Goal: Task Accomplishment & Management: Complete application form

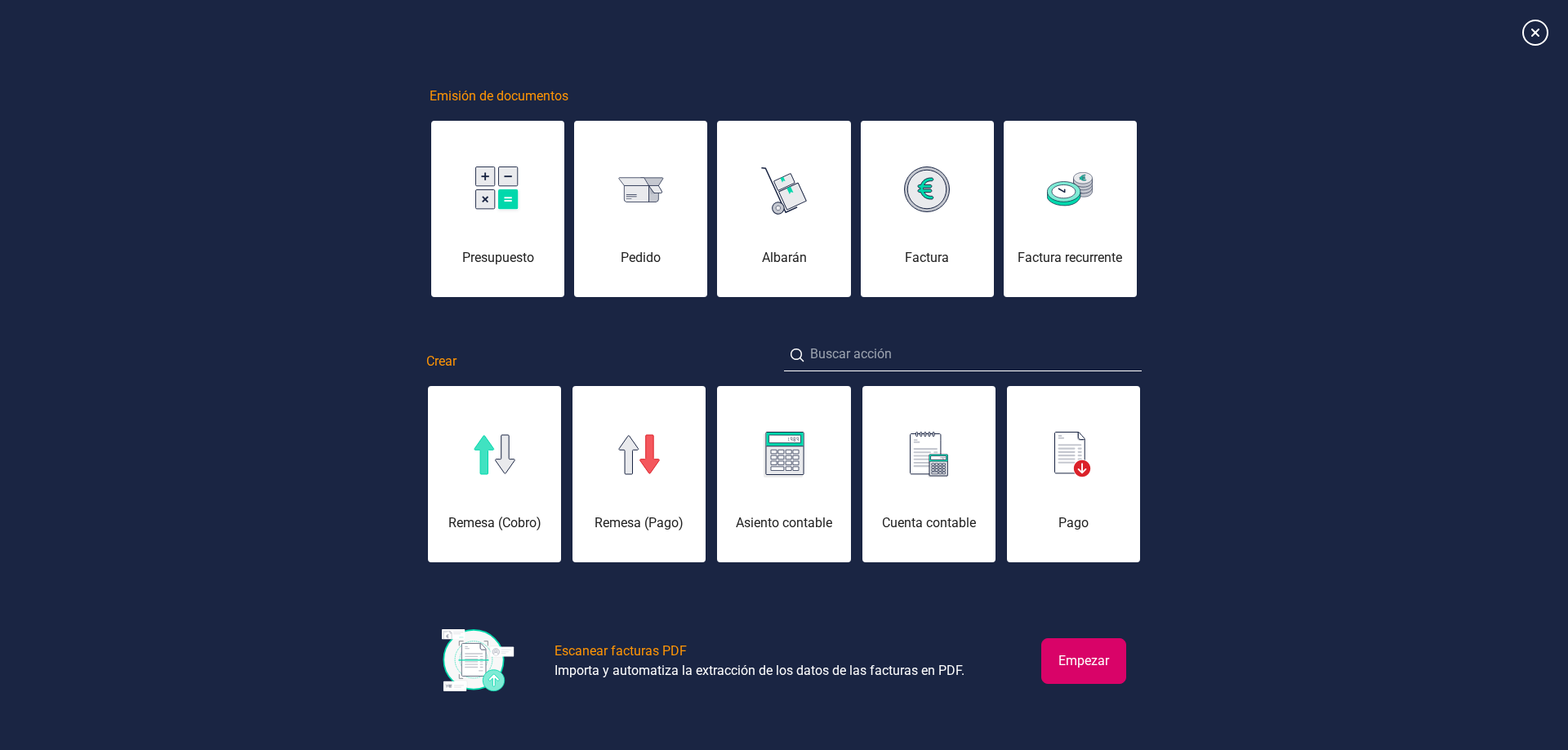
scroll to position [0, 82]
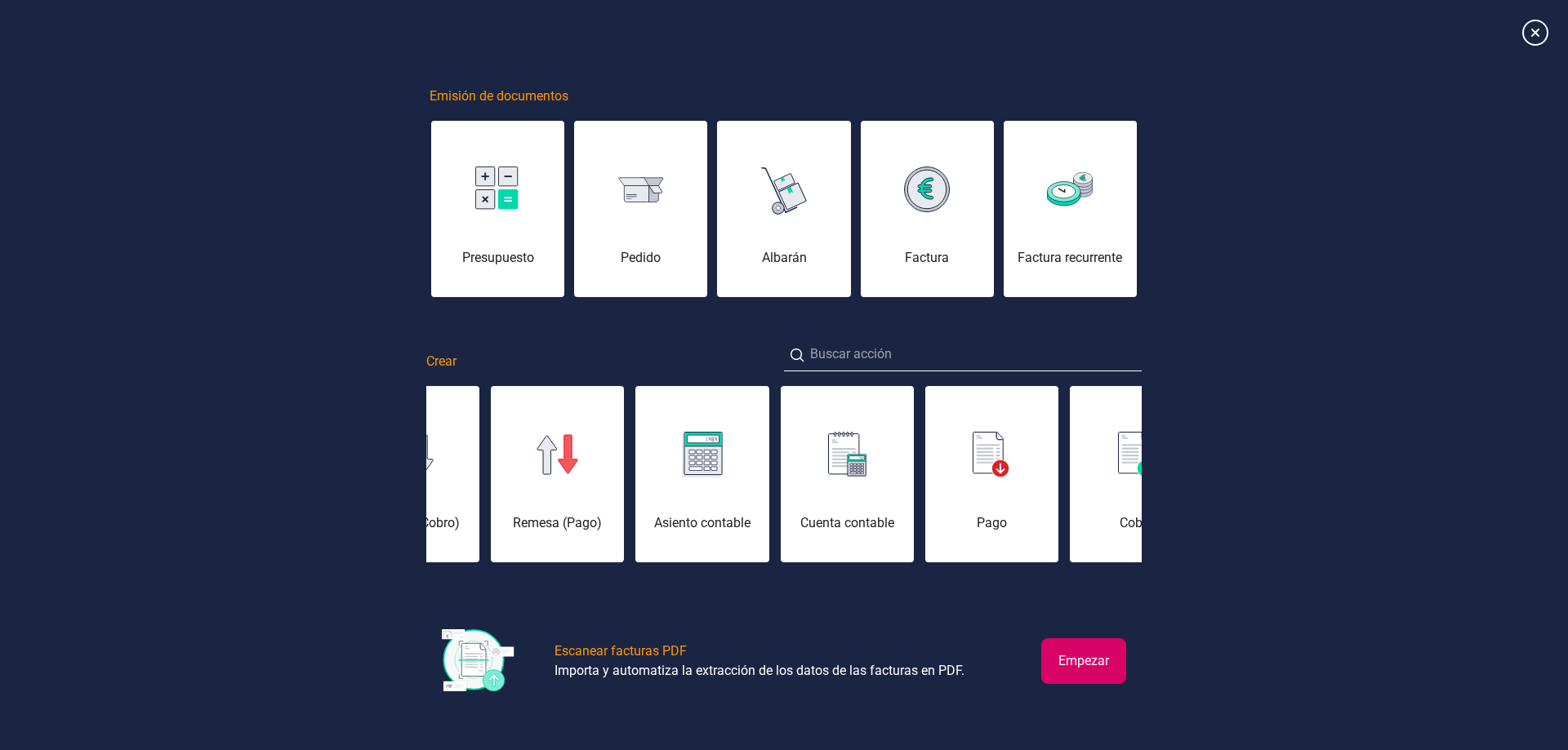
click at [1094, 664] on button "Empezar" at bounding box center [1083, 660] width 85 height 46
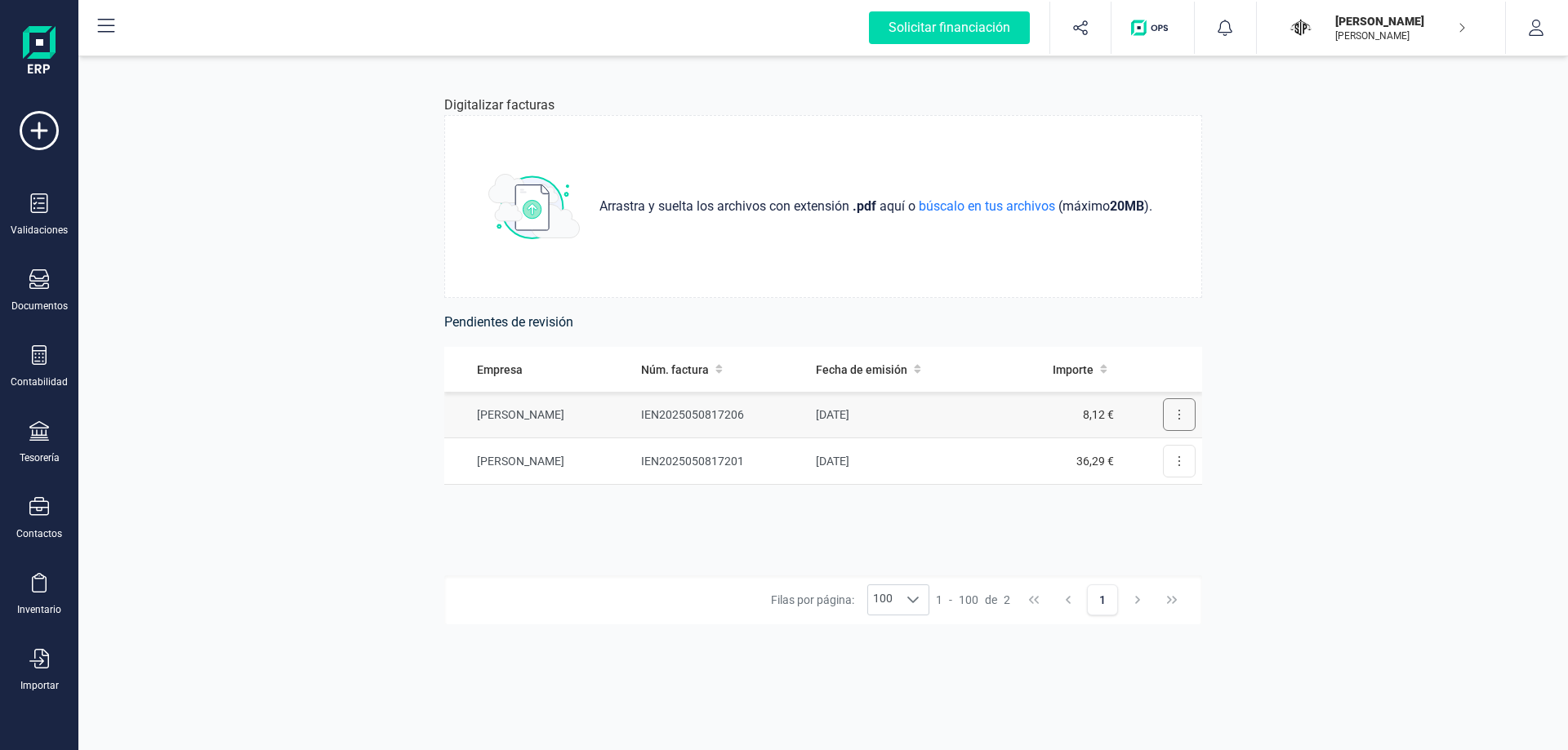
click at [1168, 421] on button at bounding box center [1179, 414] width 33 height 33
click at [1142, 457] on span "Revisar factura" at bounding box center [1139, 455] width 78 height 17
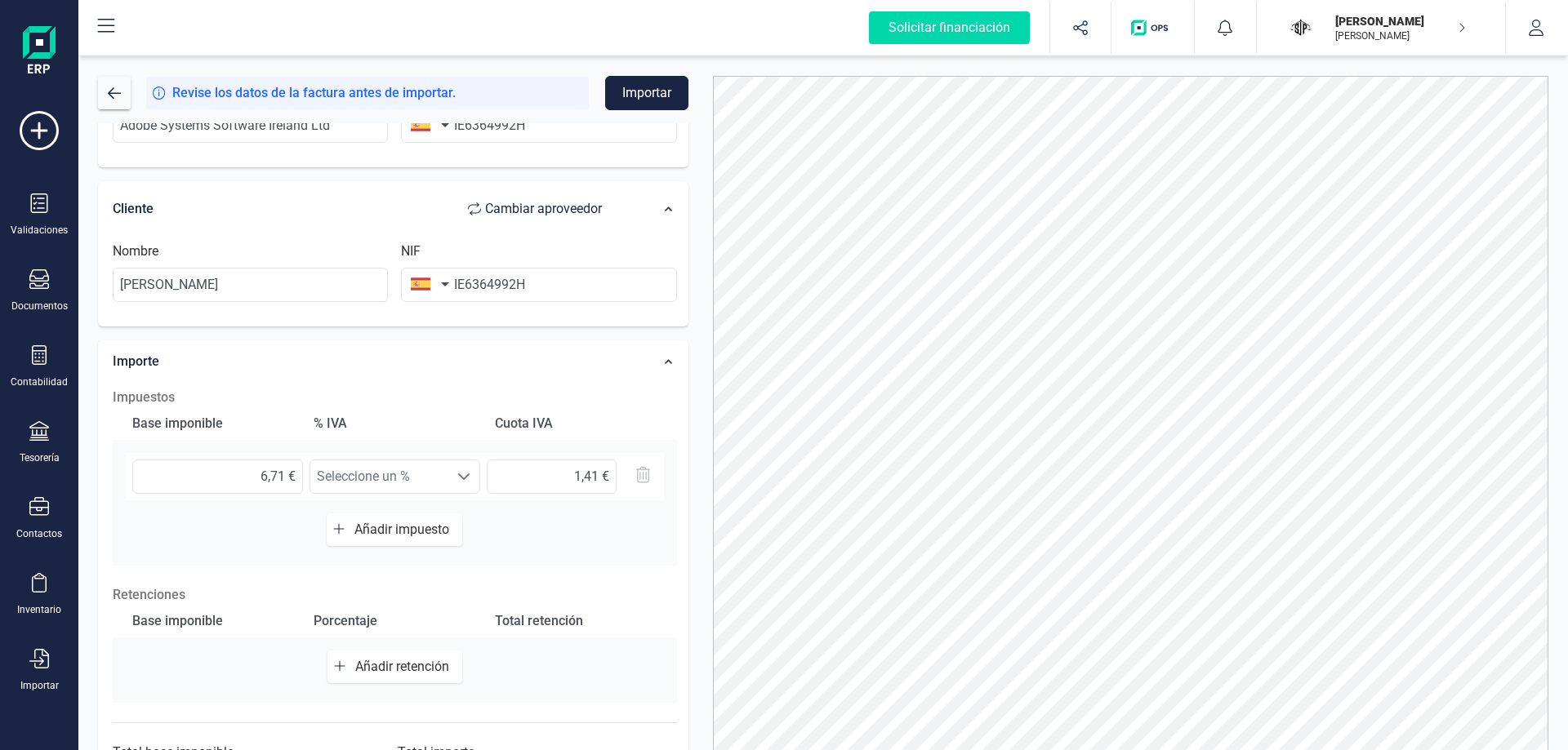
scroll to position [330, 0]
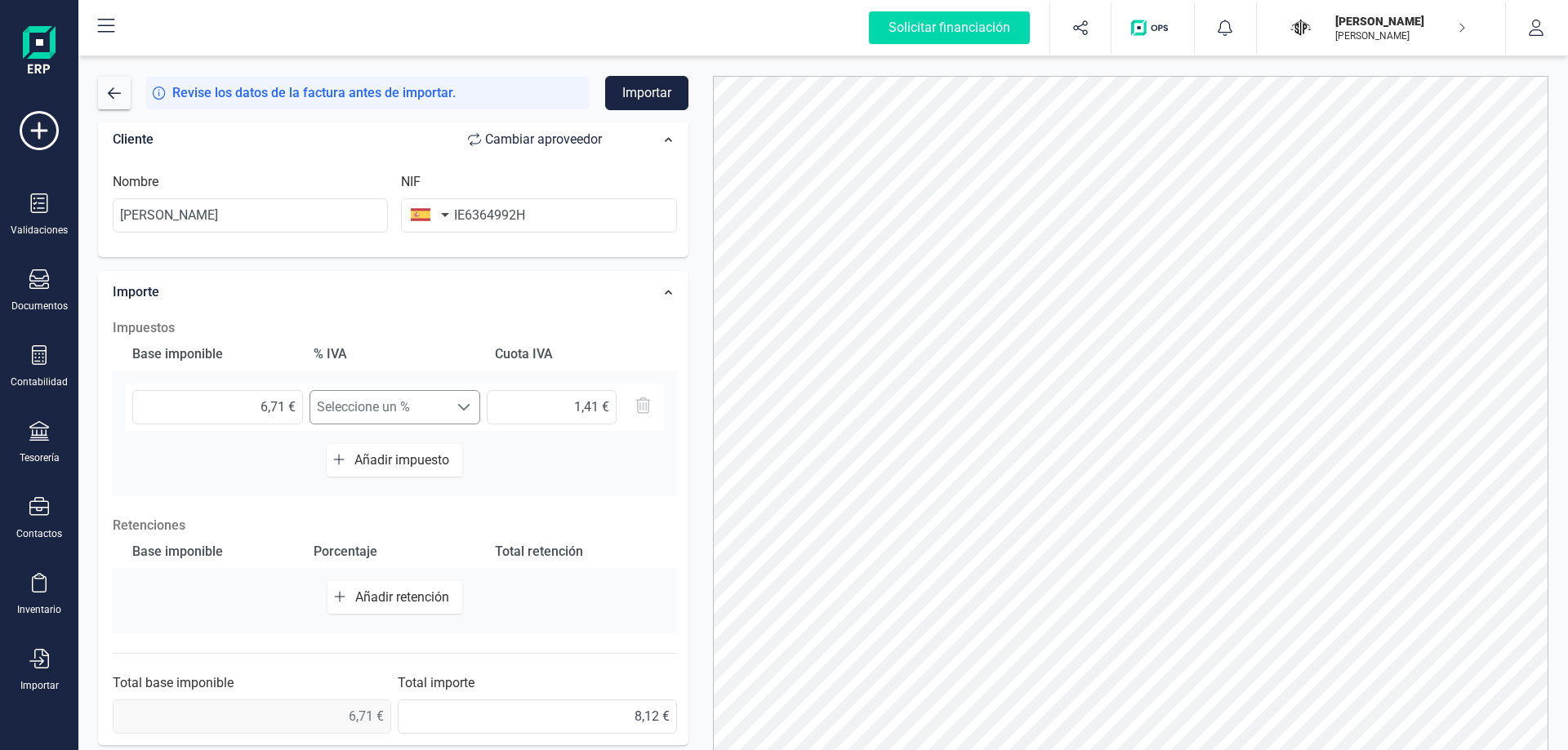
click at [457, 413] on span at bounding box center [464, 408] width 13 height 13
click at [582, 473] on div "Base imponible % IVA Cuota IVA 6,71 € Seleccione un % Seleccione un % 1,41 € Añ…" at bounding box center [395, 417] width 565 height 158
click at [433, 412] on span "Seleccione un %" at bounding box center [379, 407] width 138 height 33
click at [662, 476] on div "Base imponible % IVA Cuota IVA 6,71 € Seleccione un % Seleccione un % 1,41 € Añ…" at bounding box center [395, 417] width 565 height 158
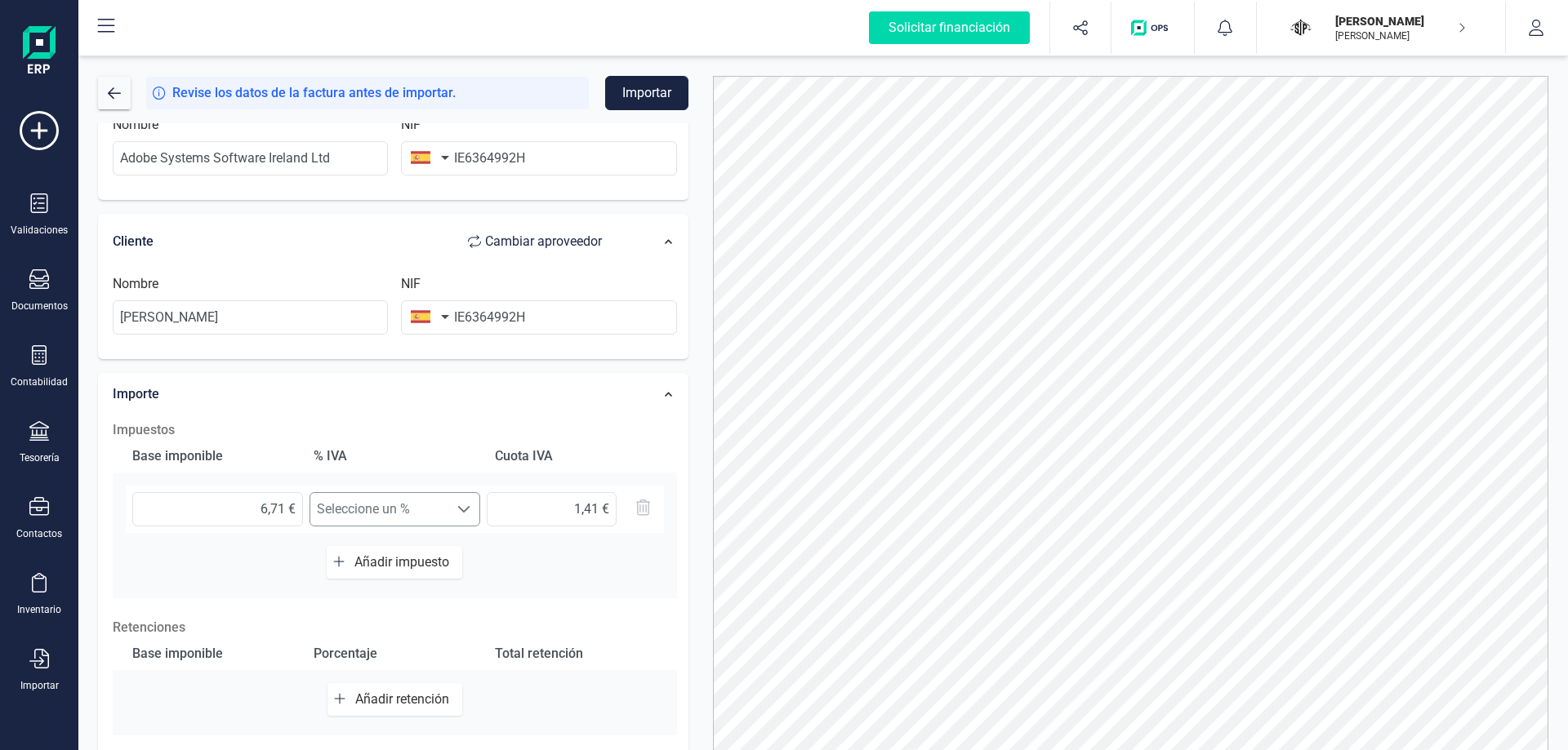
scroll to position [245, 0]
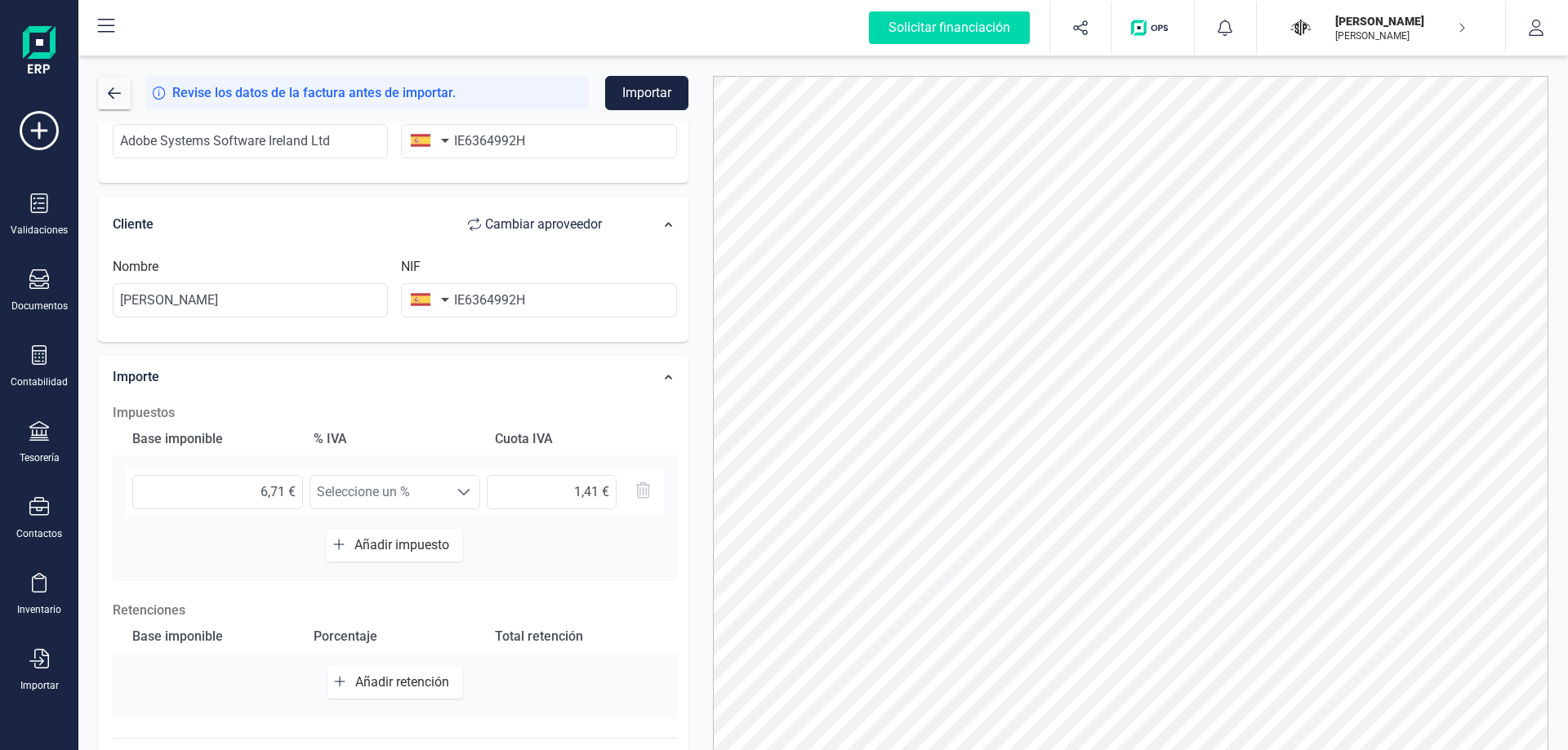
click at [415, 543] on span "Añadir impuesto" at bounding box center [405, 545] width 101 height 16
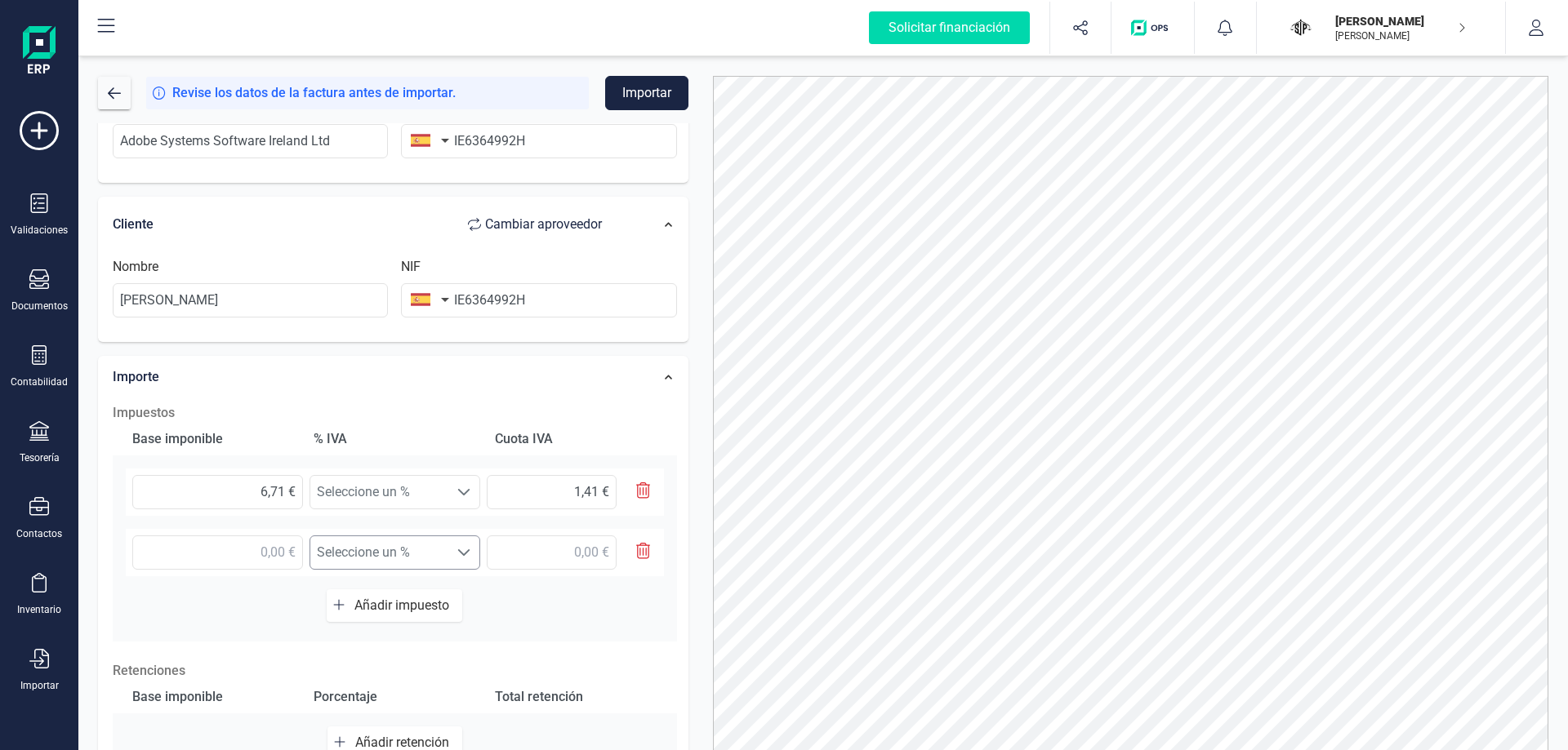
click at [448, 543] on div at bounding box center [463, 552] width 31 height 33
click at [625, 622] on div "Base imponible % IVA Cuota IVA 6,71 € Seleccione un % Seleccione un % 1,41 € Se…" at bounding box center [395, 532] width 565 height 218
click at [641, 555] on icon "button" at bounding box center [644, 551] width 15 height 17
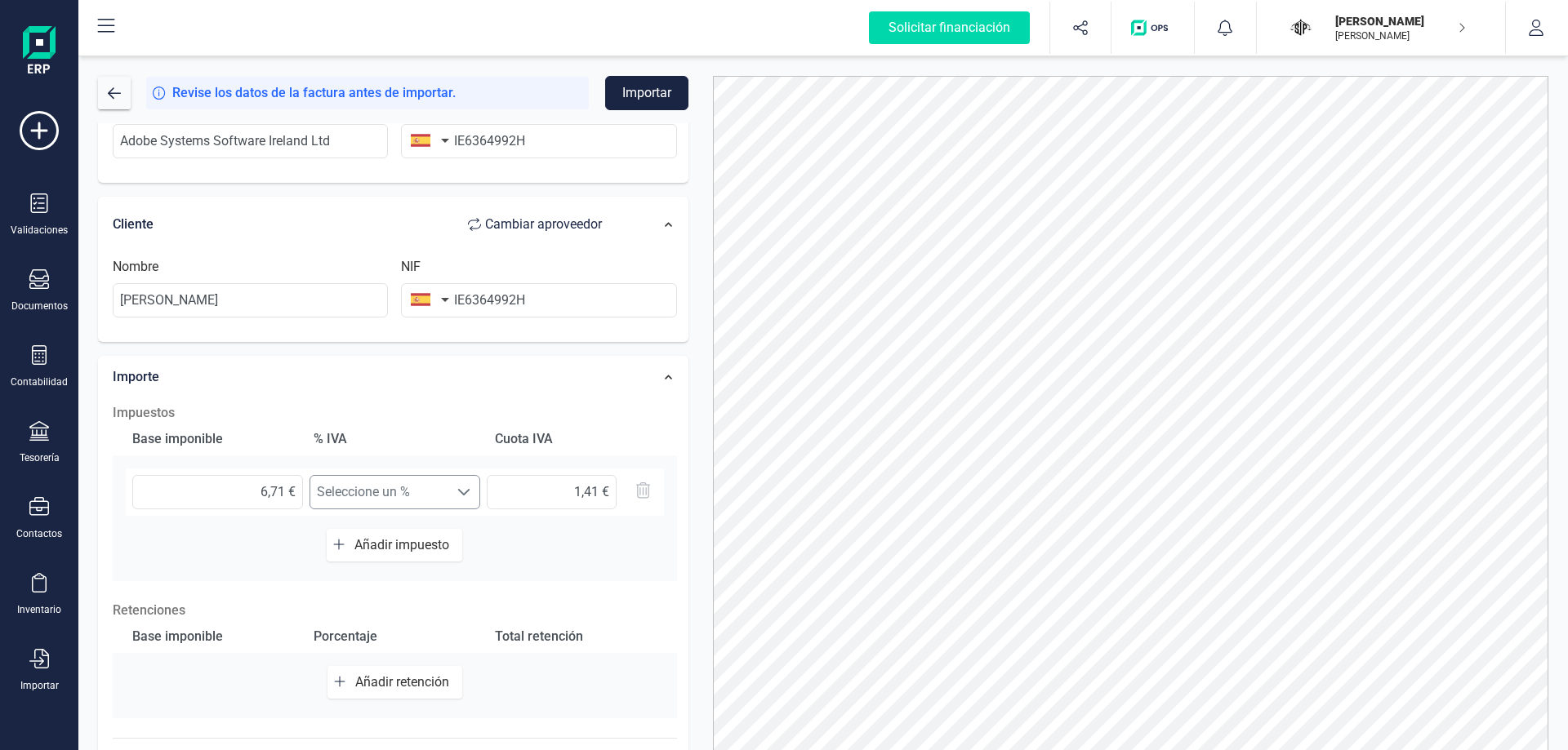
click at [374, 495] on span "Seleccione un %" at bounding box center [379, 491] width 138 height 33
drag, startPoint x: 245, startPoint y: 468, endPoint x: 260, endPoint y: 505, distance: 39.9
click at [245, 474] on div "Base imponible % IVA Cuota IVA 6,71 € Seleccione un % Seleccione un % 1,41 € Añ…" at bounding box center [395, 501] width 565 height 158
click at [260, 505] on input "6,71 €" at bounding box center [218, 491] width 171 height 34
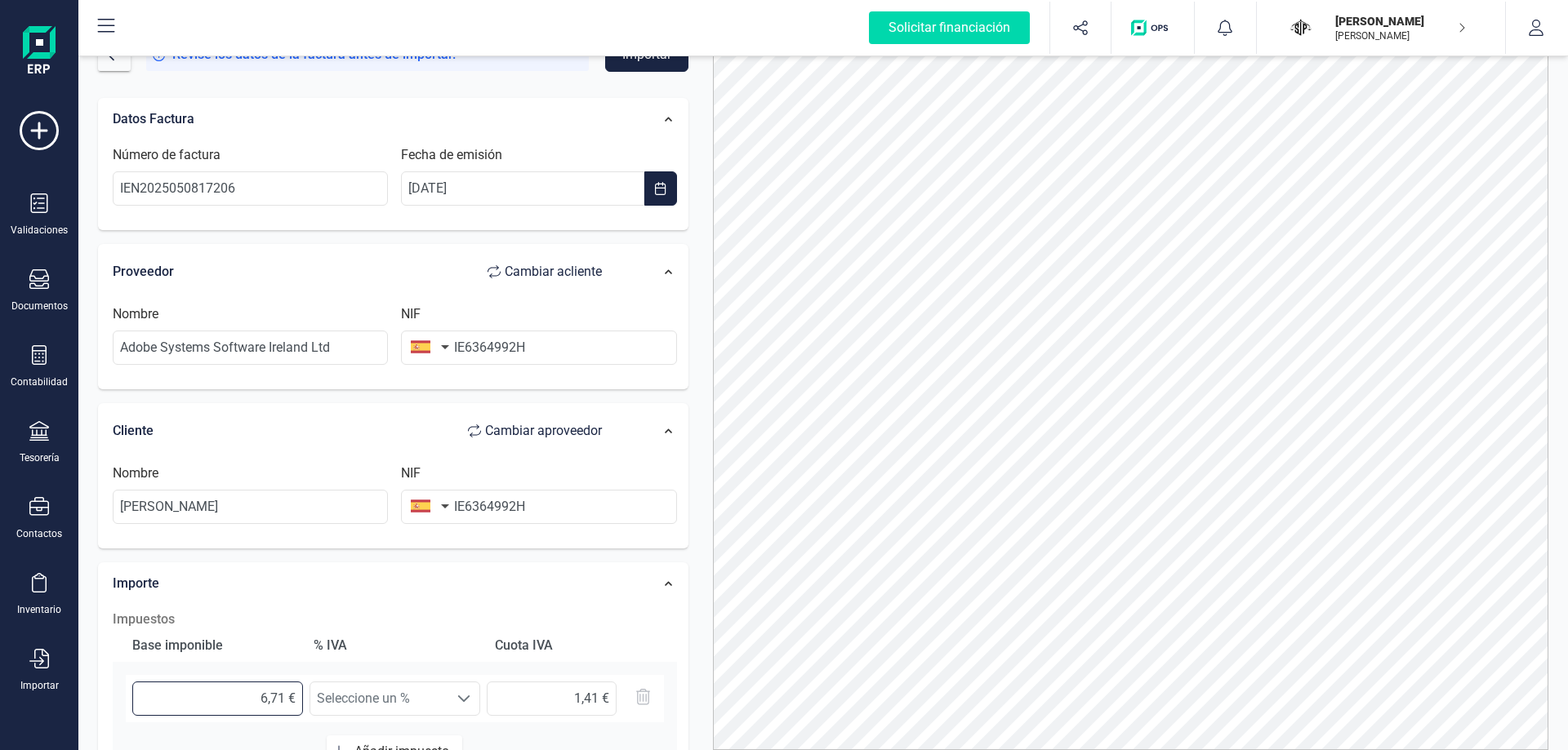
scroll to position [0, 0]
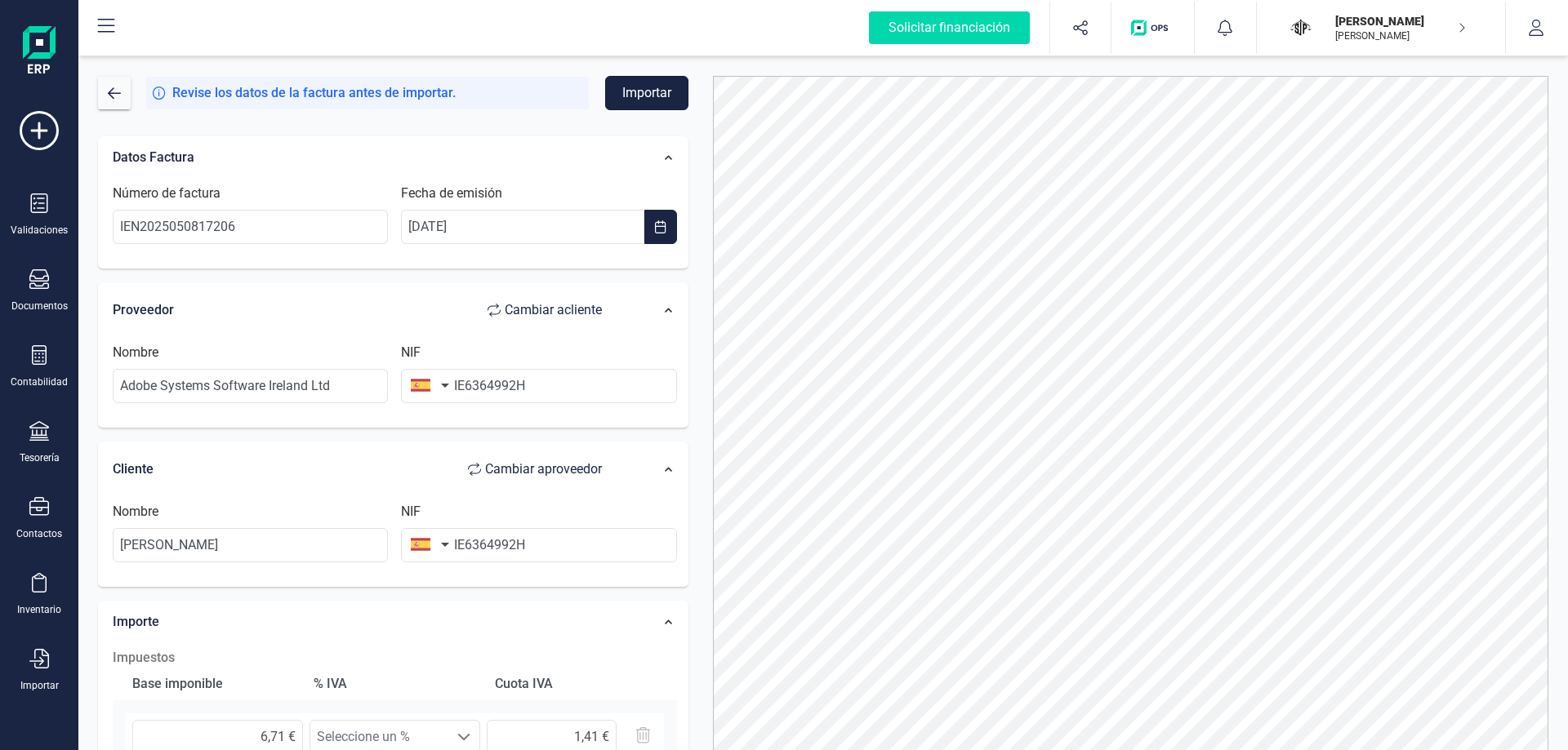
click at [656, 89] on button "Importar" at bounding box center [646, 93] width 83 height 34
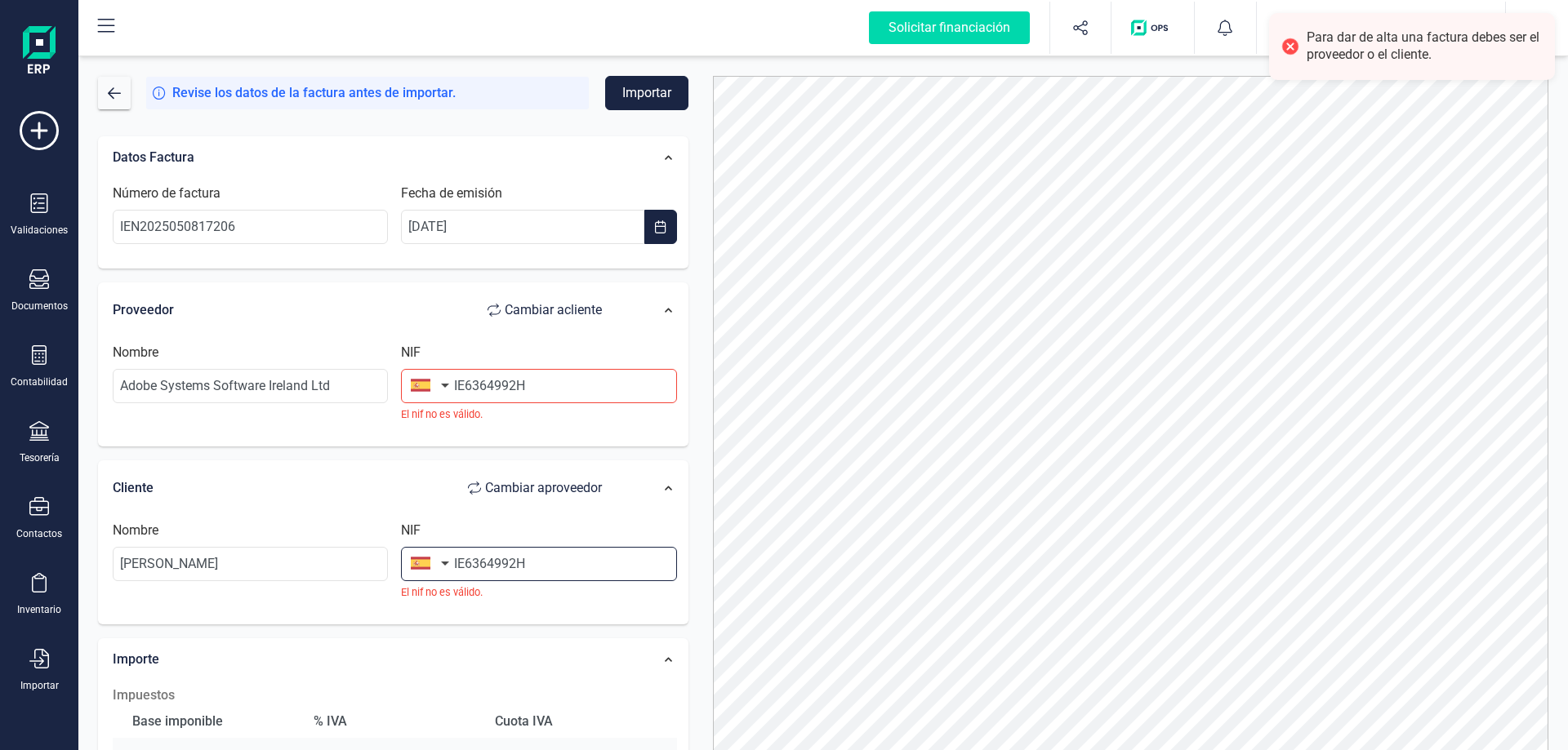
click at [488, 564] on input "IE6364992H" at bounding box center [539, 563] width 276 height 34
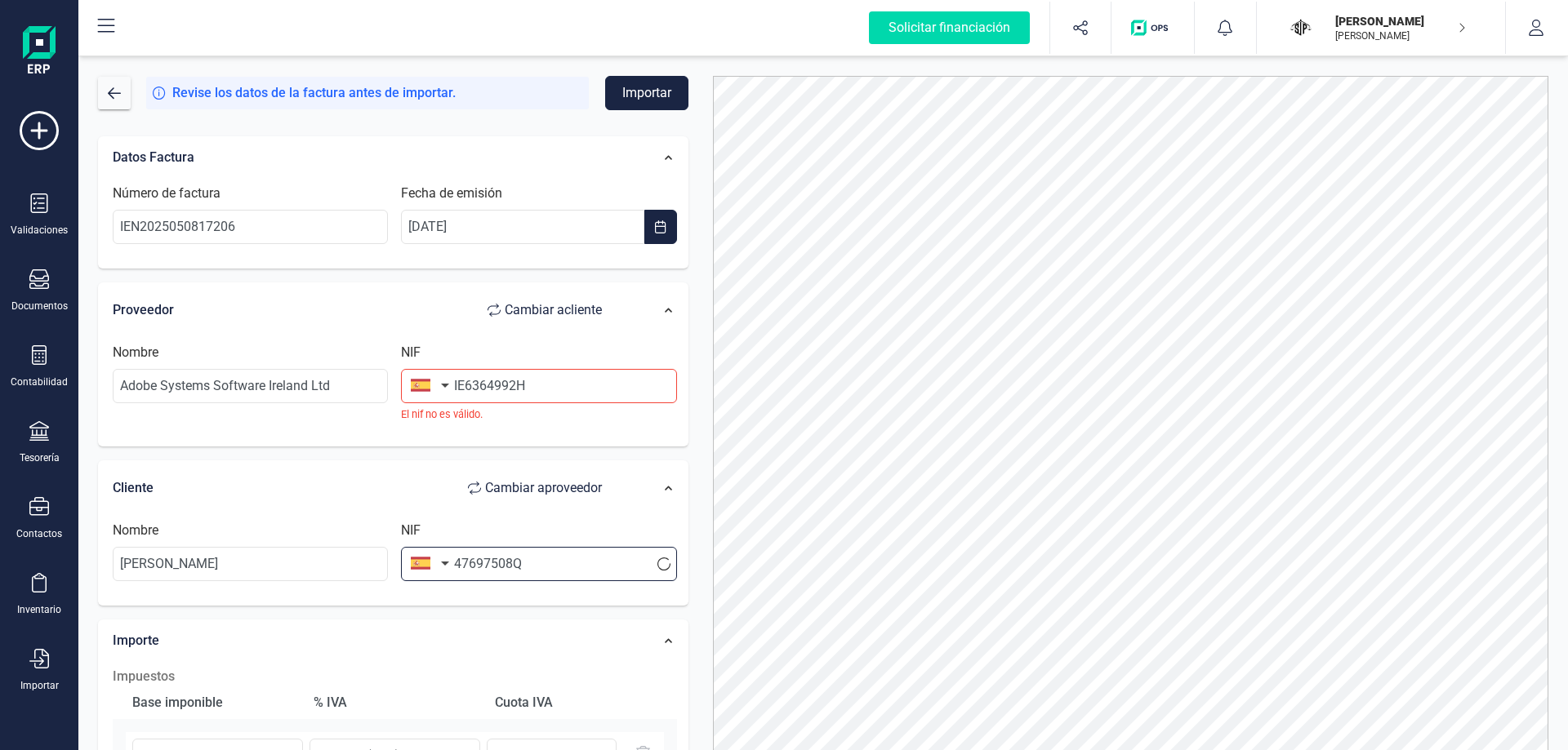
type input "47697508Q"
click at [426, 343] on div "NIF IE6364992H El nif no es válido." at bounding box center [539, 383] width 288 height 80
click at [421, 355] on div "NIF IE6364992H El nif no es válido." at bounding box center [539, 383] width 288 height 80
click at [624, 422] on small "El nif no es válido." at bounding box center [539, 414] width 276 height 16
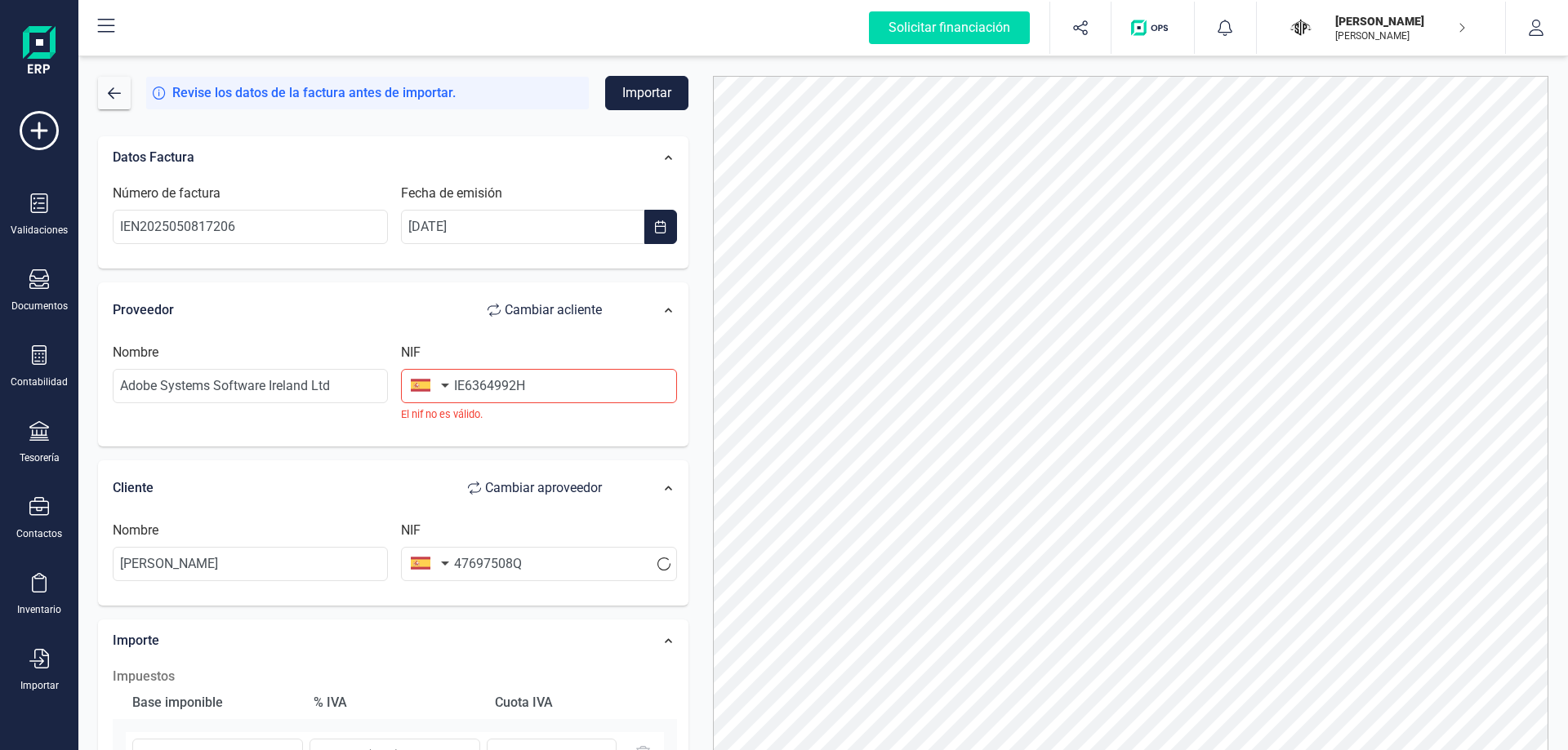
click at [409, 345] on label "NIF" at bounding box center [410, 352] width 19 height 19
drag, startPoint x: 531, startPoint y: 385, endPoint x: 470, endPoint y: 383, distance: 61.0
click at [470, 383] on input "IE6364992H" at bounding box center [539, 386] width 276 height 34
click at [439, 388] on button "button" at bounding box center [426, 385] width 51 height 33
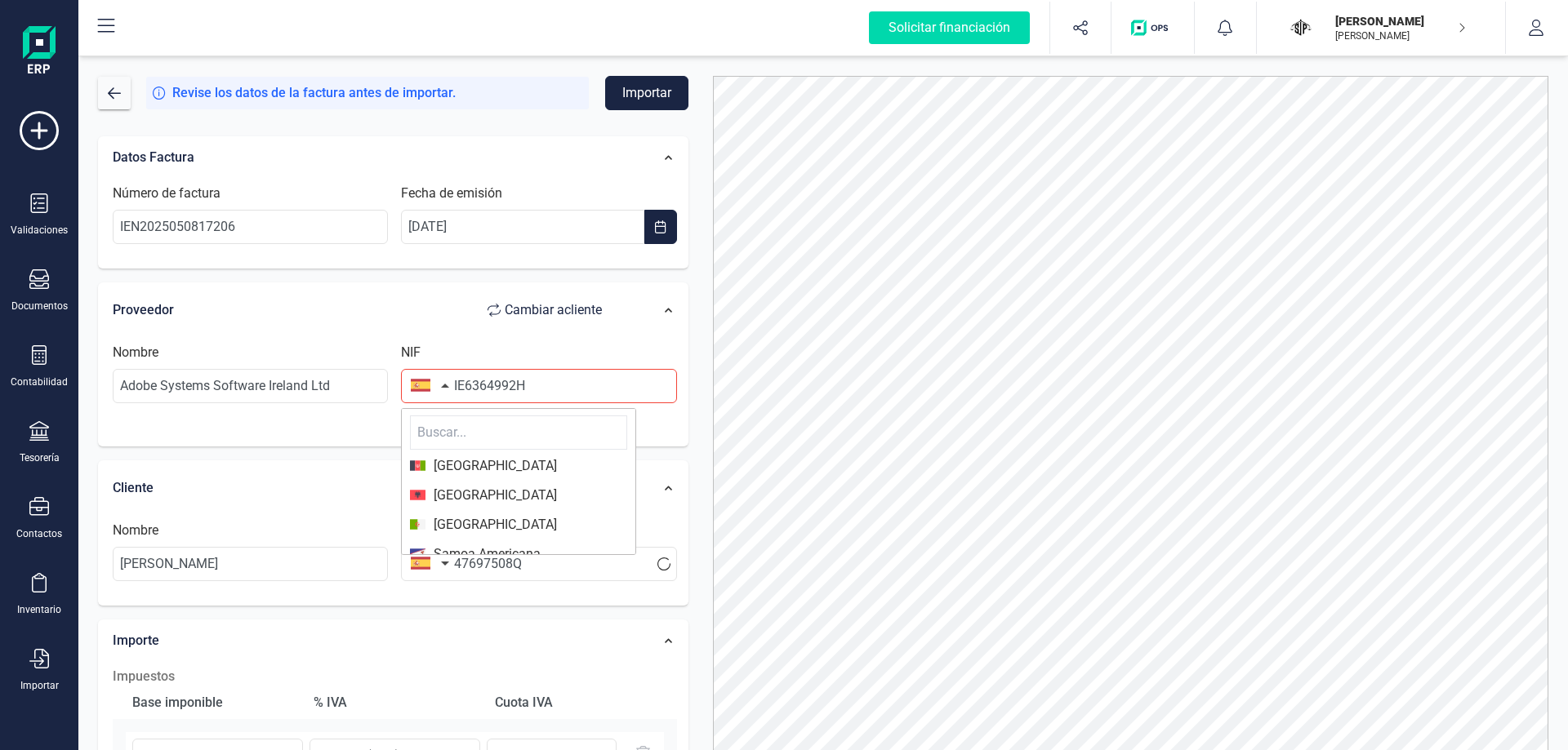
click at [539, 424] on input "text" at bounding box center [518, 432] width 217 height 34
type input "irl"
click at [544, 477] on li "[GEOGRAPHIC_DATA]" at bounding box center [518, 465] width 234 height 26
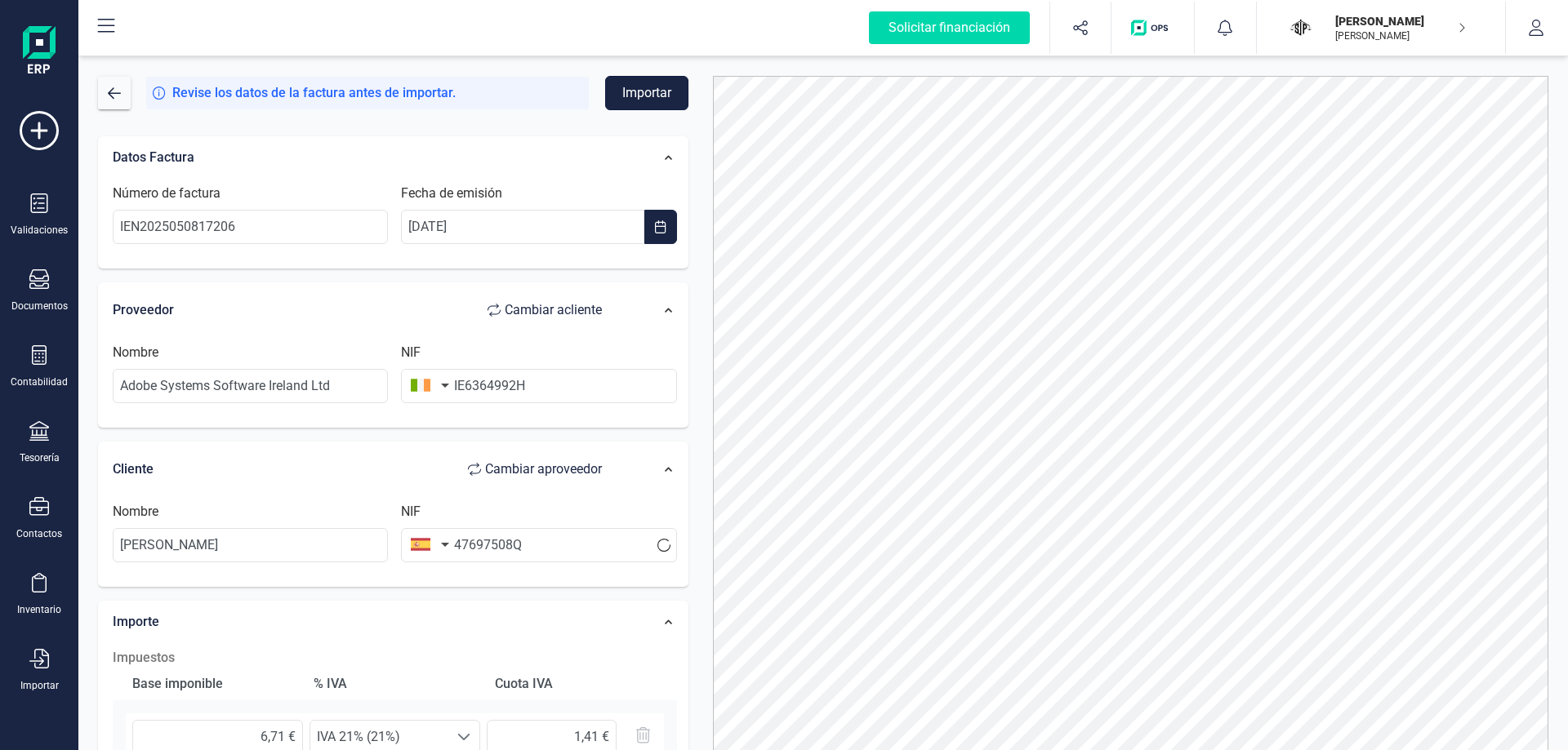
click at [647, 98] on button "Importar" at bounding box center [646, 93] width 83 height 34
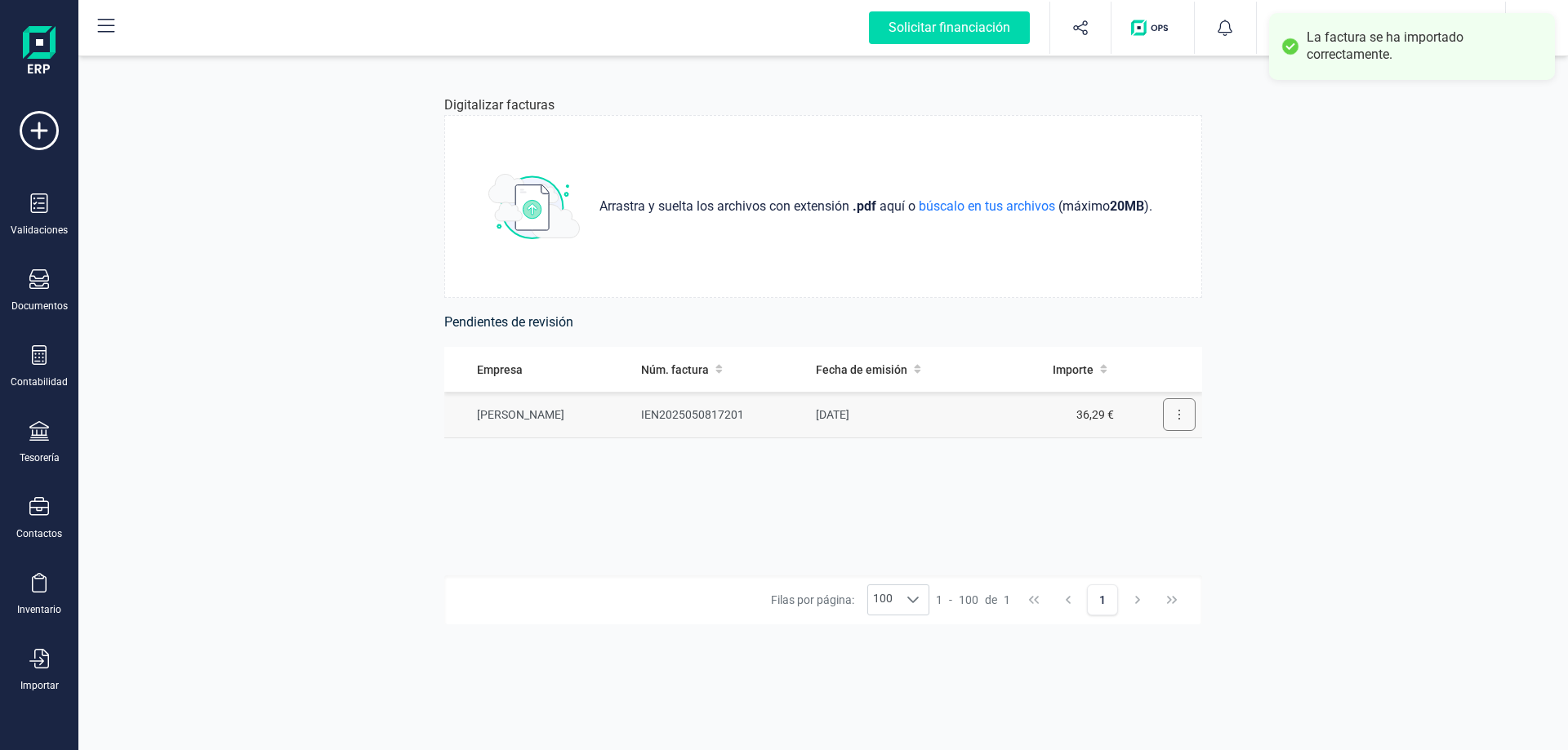
click at [1175, 419] on button at bounding box center [1179, 414] width 33 height 33
click at [1134, 455] on span "Revisar factura" at bounding box center [1139, 455] width 78 height 17
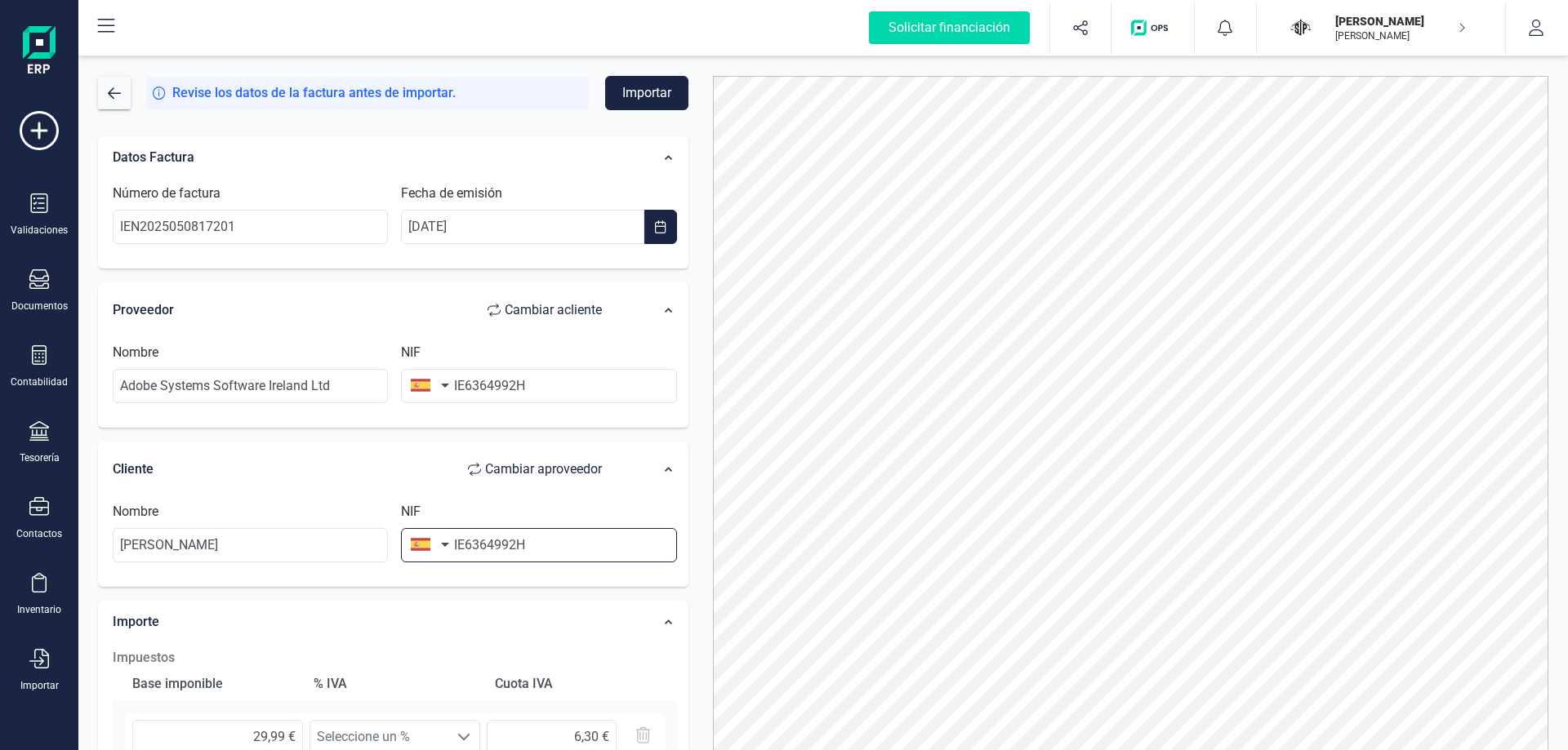
click at [511, 540] on input "IE6364992H" at bounding box center [539, 545] width 276 height 34
drag, startPoint x: 551, startPoint y: 549, endPoint x: 454, endPoint y: 551, distance: 97.0
click at [454, 551] on input "IE6364992H" at bounding box center [539, 545] width 276 height 34
type input "47697508Q"
click at [443, 387] on button "button" at bounding box center [426, 385] width 51 height 33
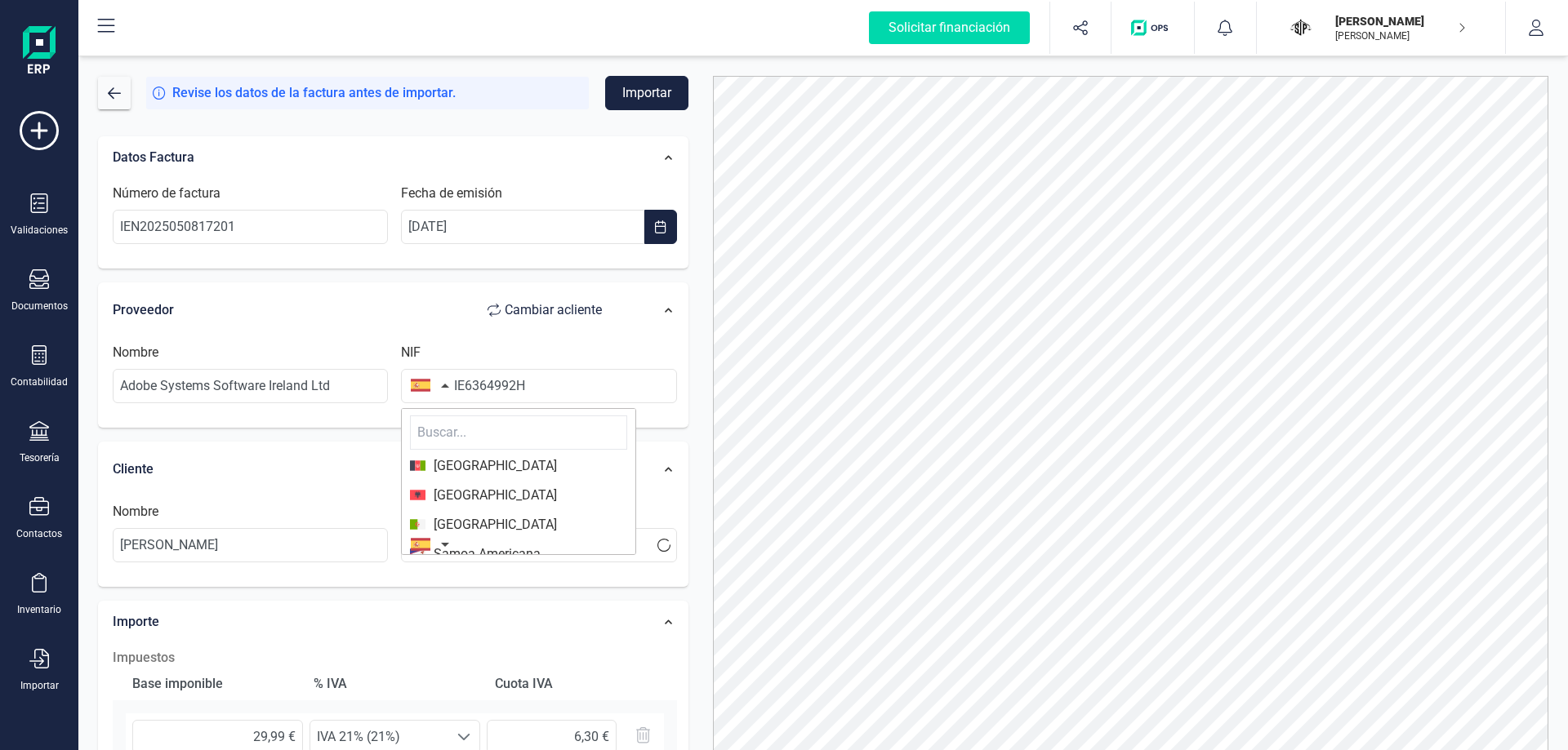
click at [460, 433] on input "text" at bounding box center [518, 432] width 217 height 34
type input "irla"
click at [473, 478] on li "[GEOGRAPHIC_DATA]" at bounding box center [518, 465] width 234 height 26
click at [665, 99] on button "Importar" at bounding box center [646, 93] width 83 height 34
click at [642, 91] on button "Importar" at bounding box center [646, 93] width 83 height 34
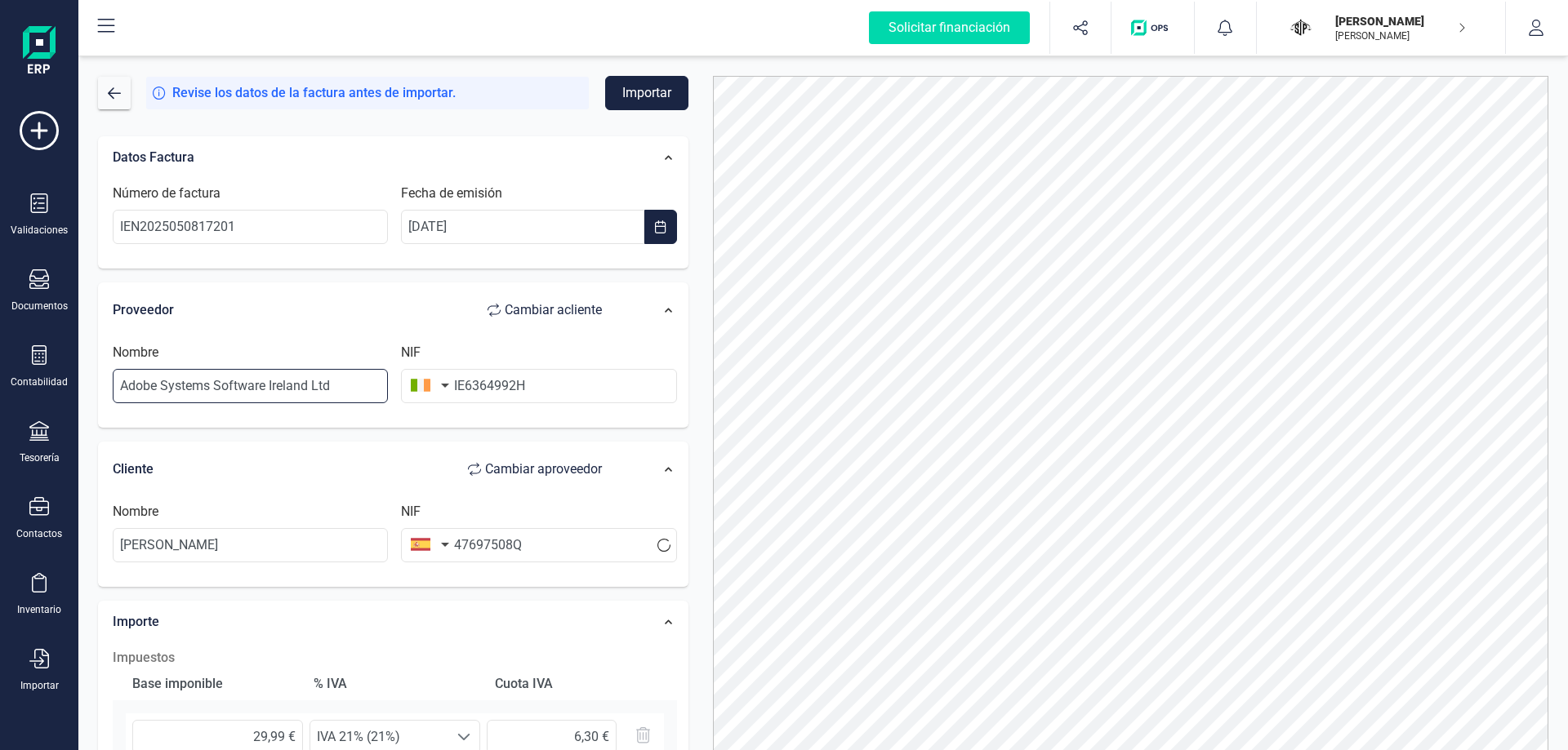
drag, startPoint x: 312, startPoint y: 389, endPoint x: 98, endPoint y: 381, distance: 214.1
click at [98, 381] on div "Proveedor Cambiar a cliente Nombre Adobe Systems Software Ireland Ltd NIF IE636…" at bounding box center [393, 355] width 591 height 146
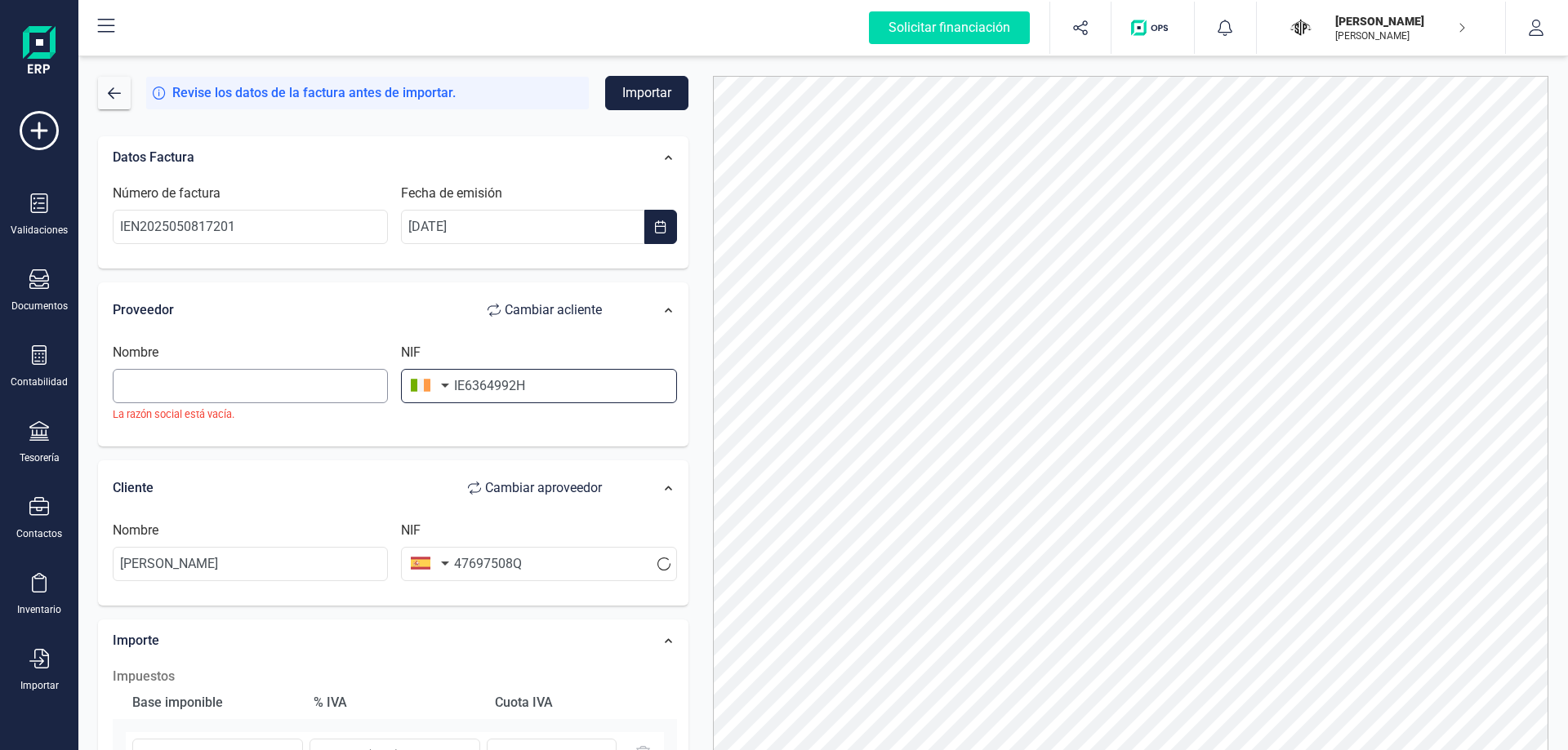
drag, startPoint x: 545, startPoint y: 393, endPoint x: 343, endPoint y: 391, distance: 202.0
click at [343, 391] on div "Nombre La razón social está vacía. NIF IE6364992H" at bounding box center [395, 389] width 577 height 92
paste input "IE6364992H"
type input "IE6364992H"
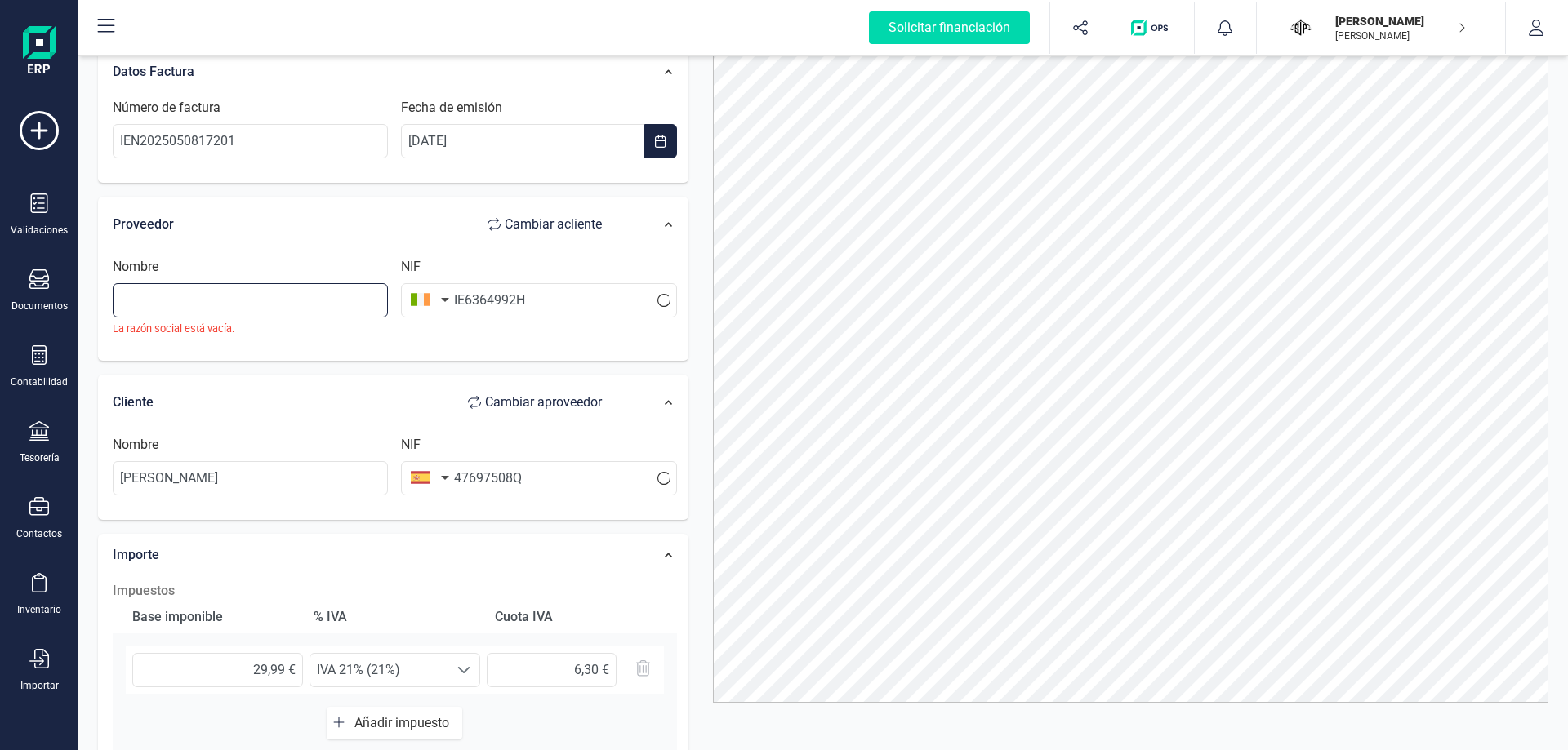
click at [254, 286] on input "Nombre" at bounding box center [250, 300] width 276 height 34
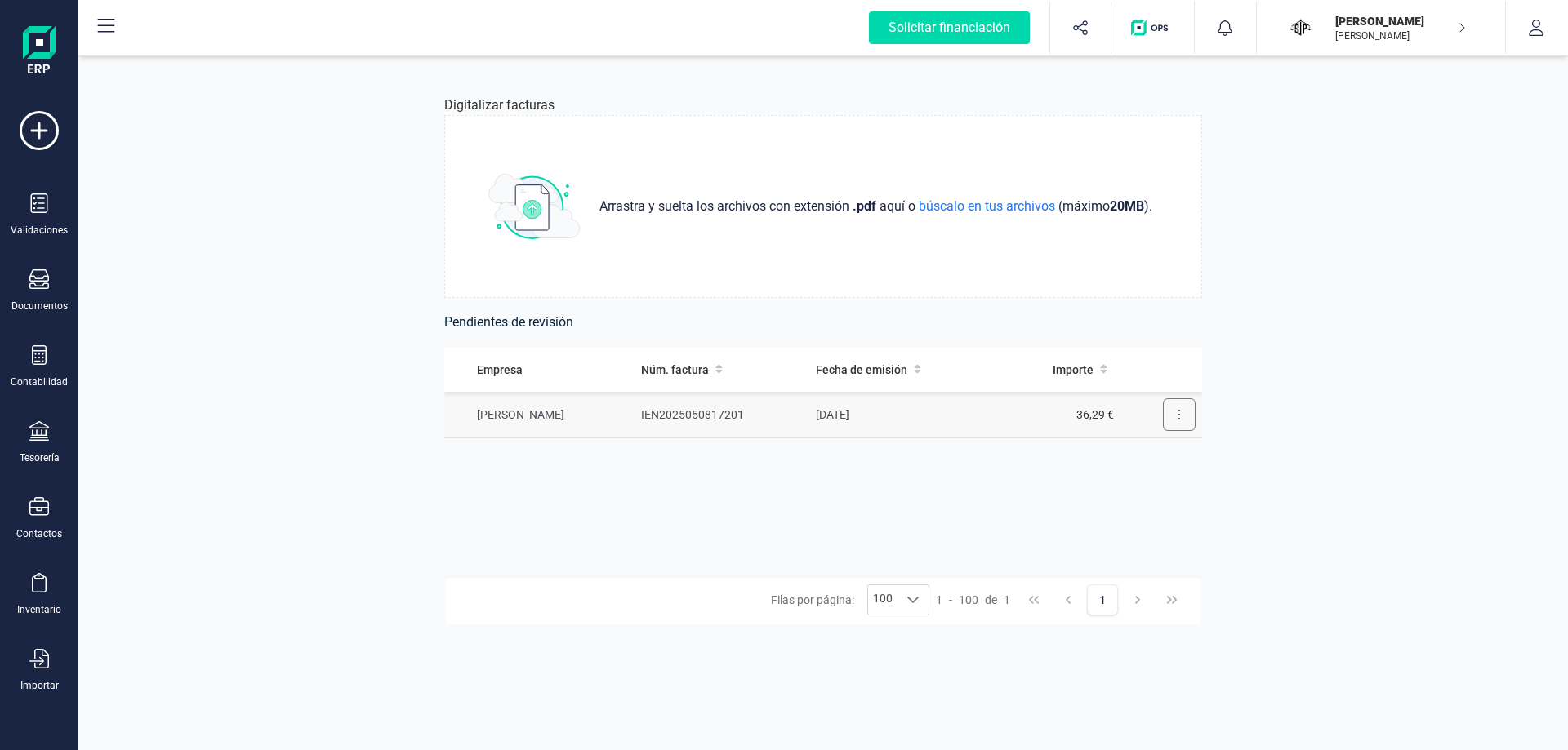
click at [1191, 411] on button at bounding box center [1179, 414] width 33 height 33
click at [1153, 449] on span "Revisar factura" at bounding box center [1139, 455] width 78 height 17
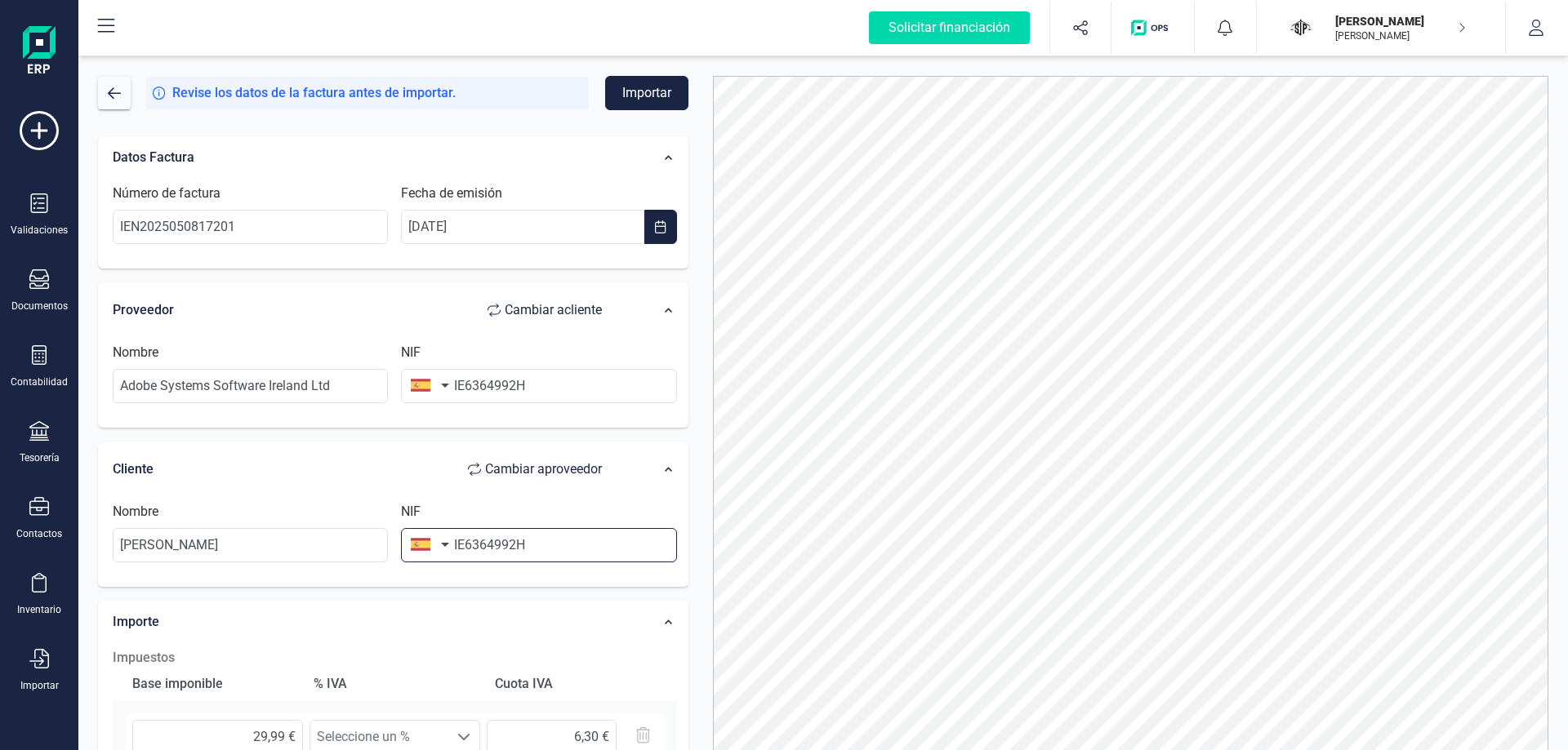
drag, startPoint x: 546, startPoint y: 551, endPoint x: 451, endPoint y: 543, distance: 95.3
click at [451, 543] on div "NIF IE6364992H" at bounding box center [539, 532] width 288 height 60
type input "47697508Q"
click at [322, 550] on input "[PERSON_NAME]" at bounding box center [250, 545] width 276 height 34
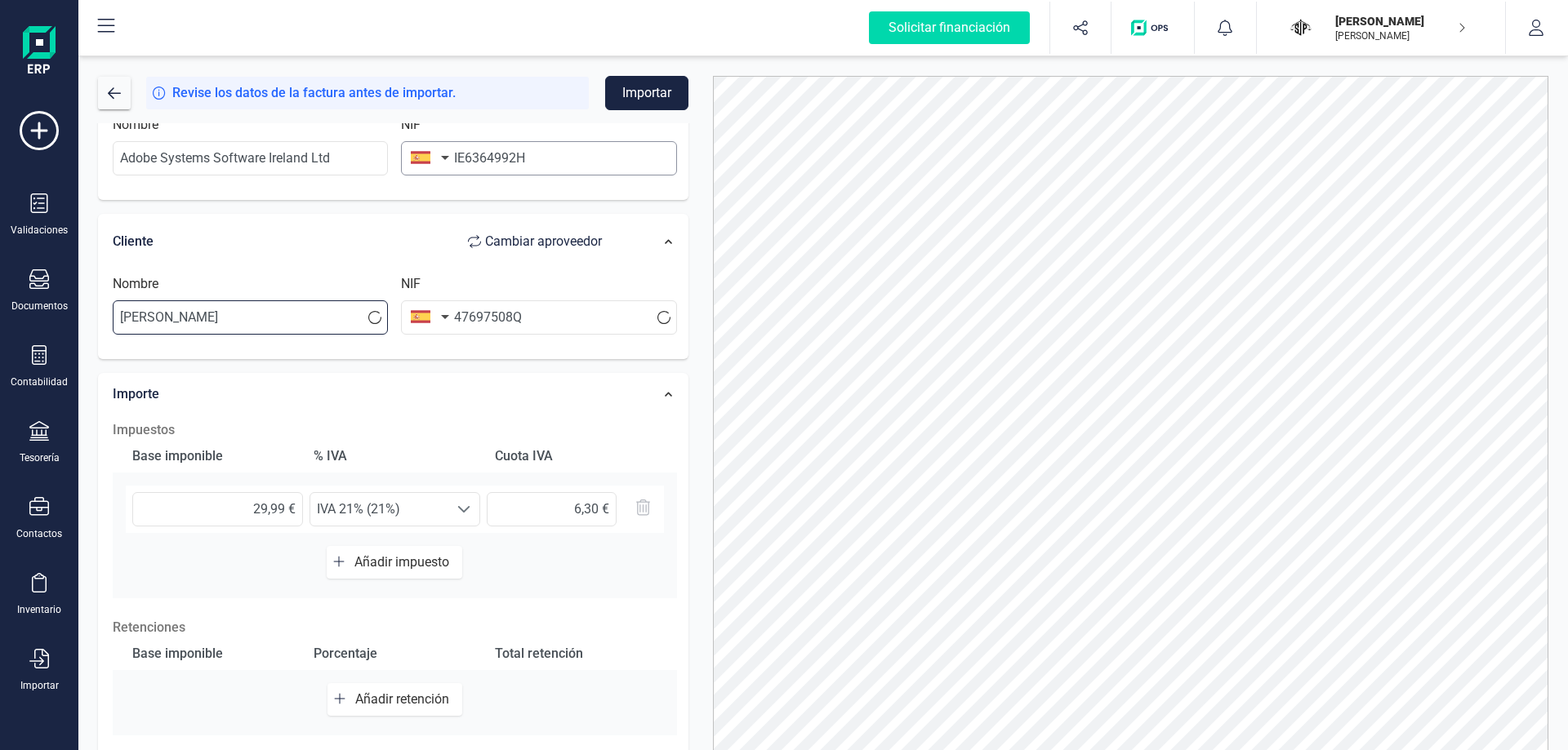
scroll to position [85, 0]
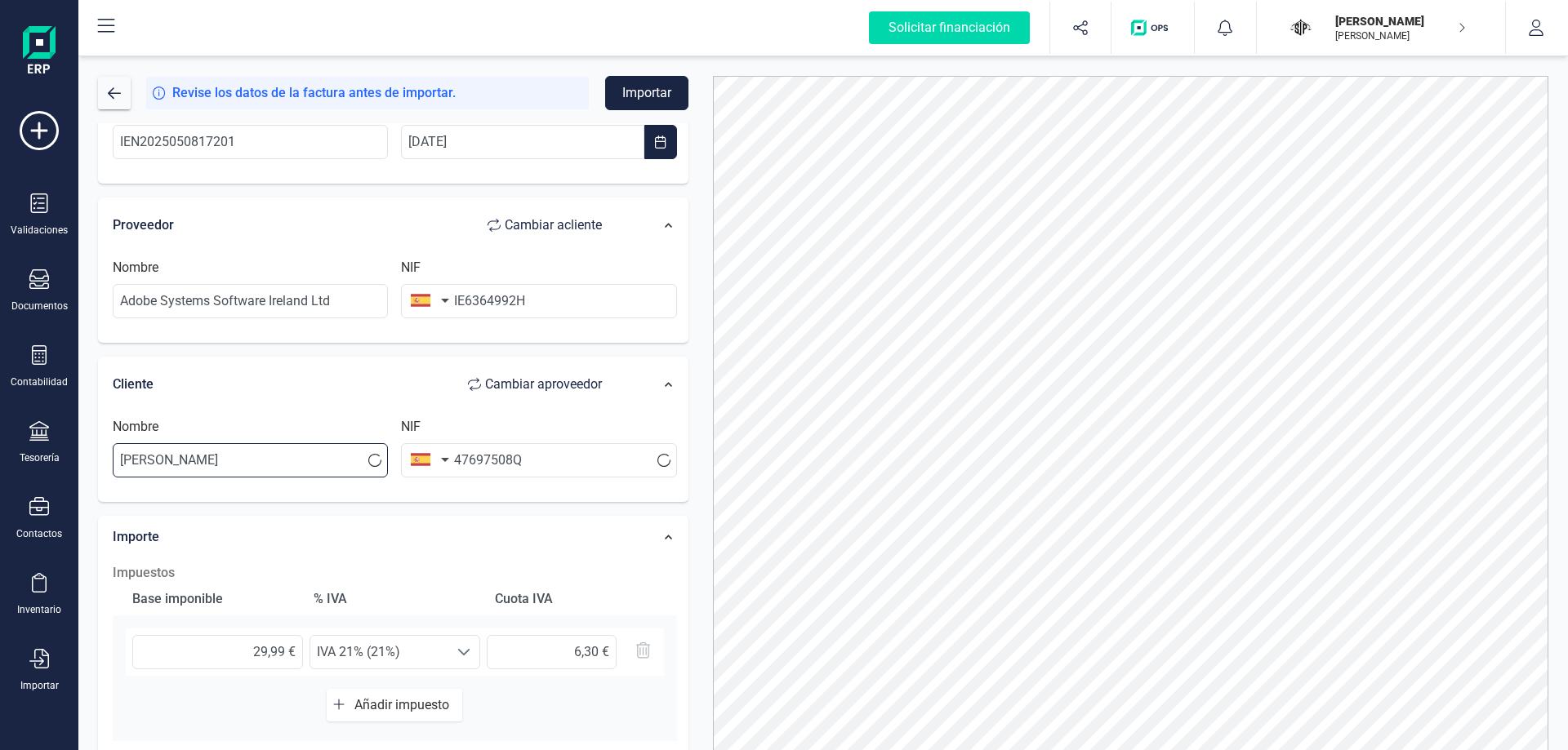
type input "[PERSON_NAME]"
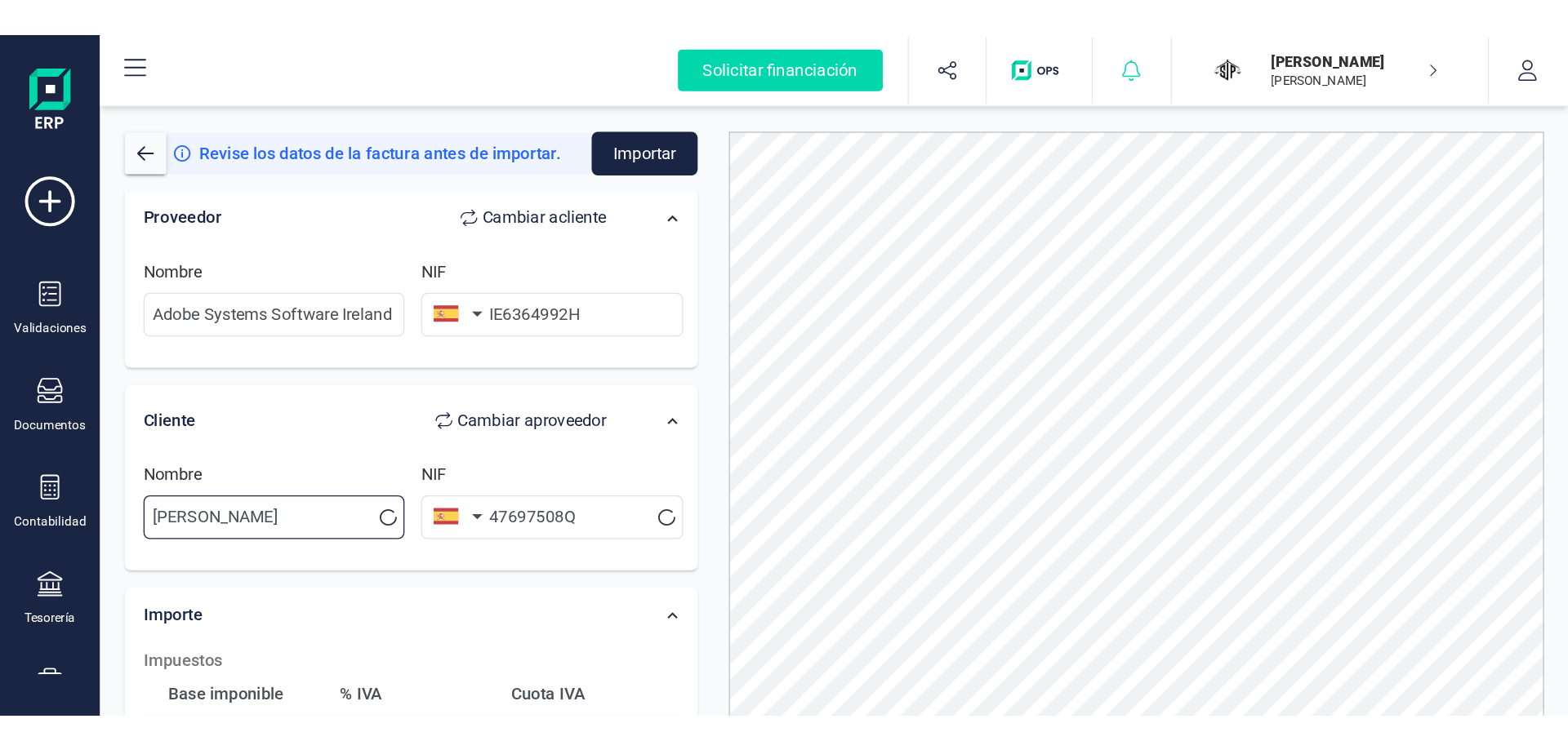
scroll to position [167, 0]
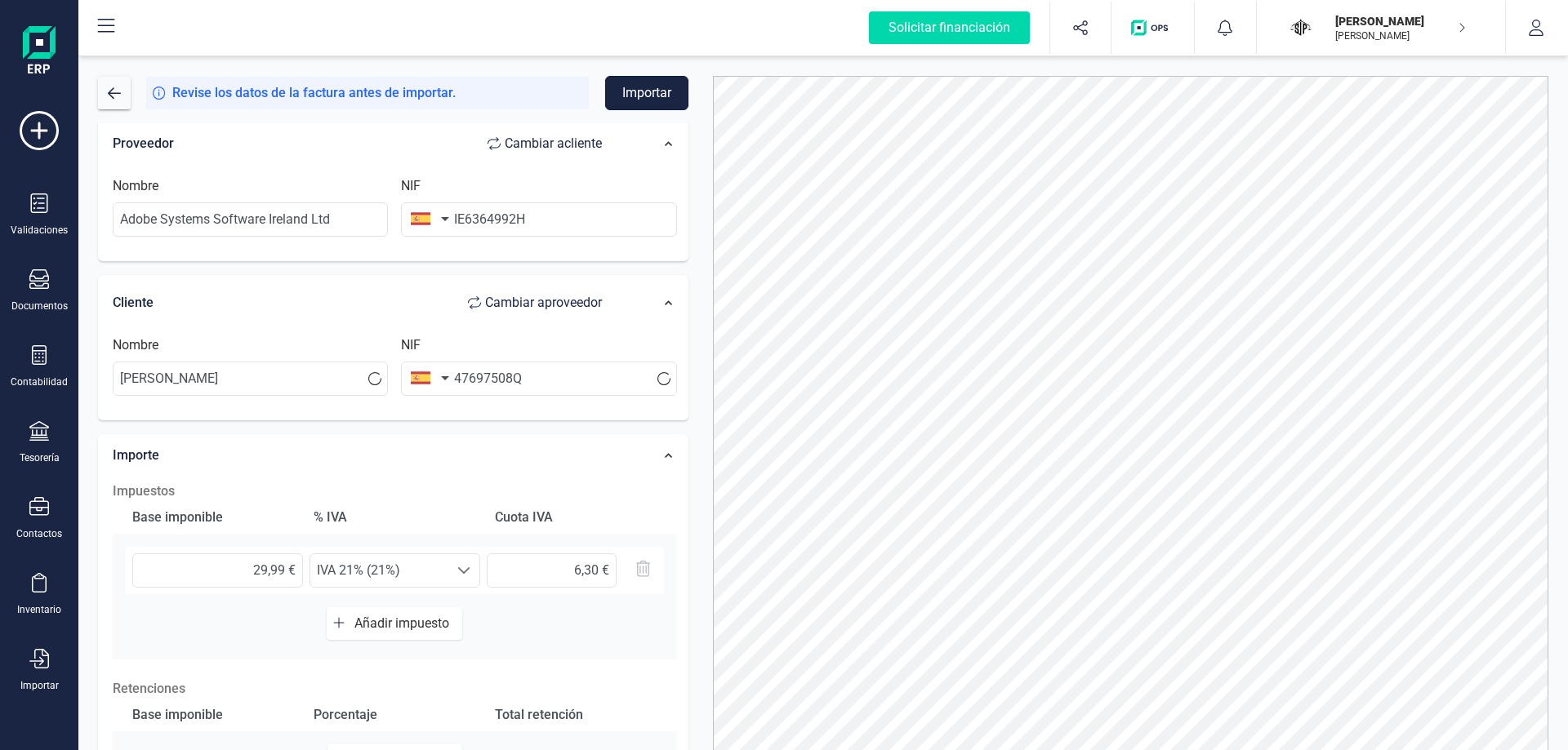
click at [683, 90] on button "Importar" at bounding box center [646, 93] width 83 height 34
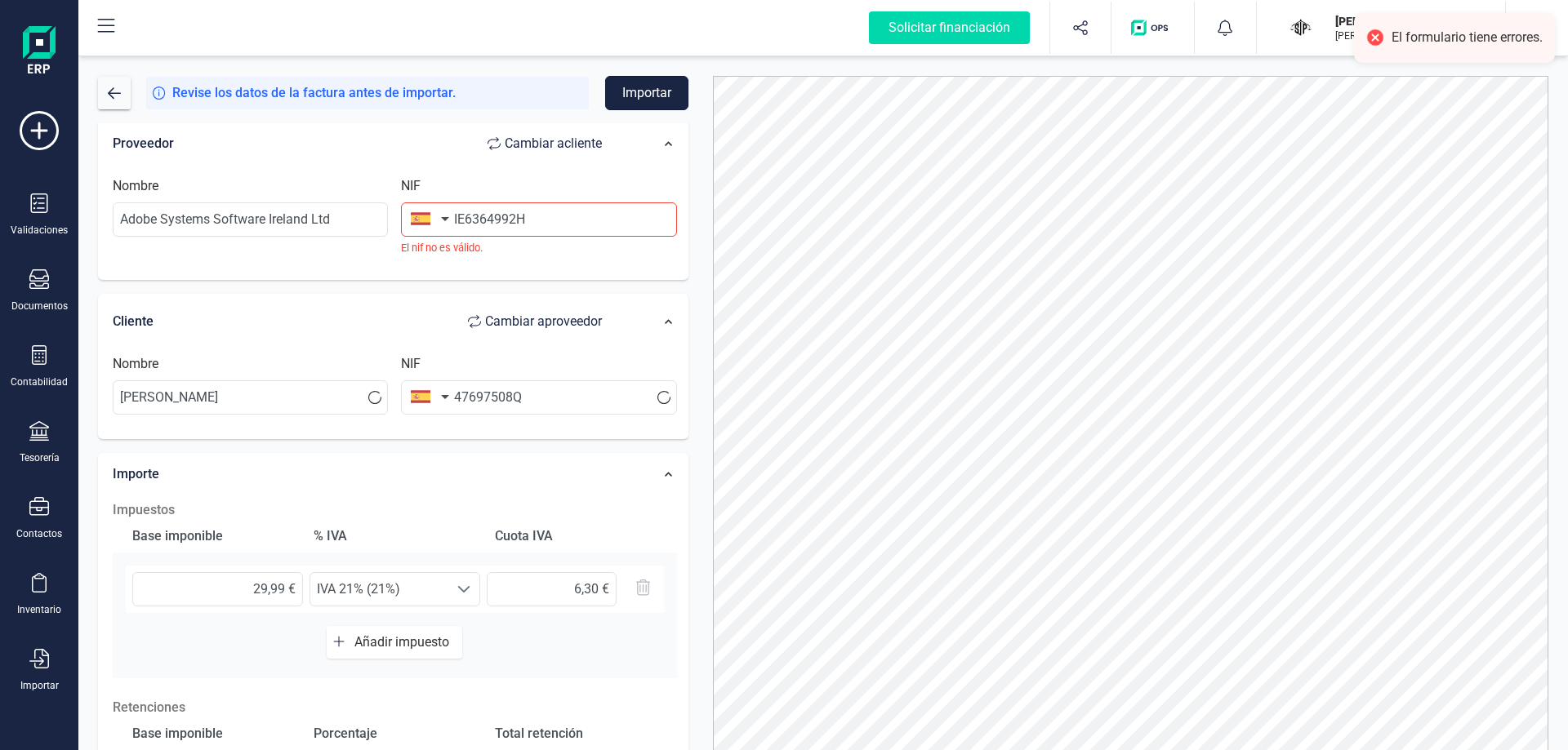
click at [634, 91] on button "Importar" at bounding box center [646, 93] width 83 height 34
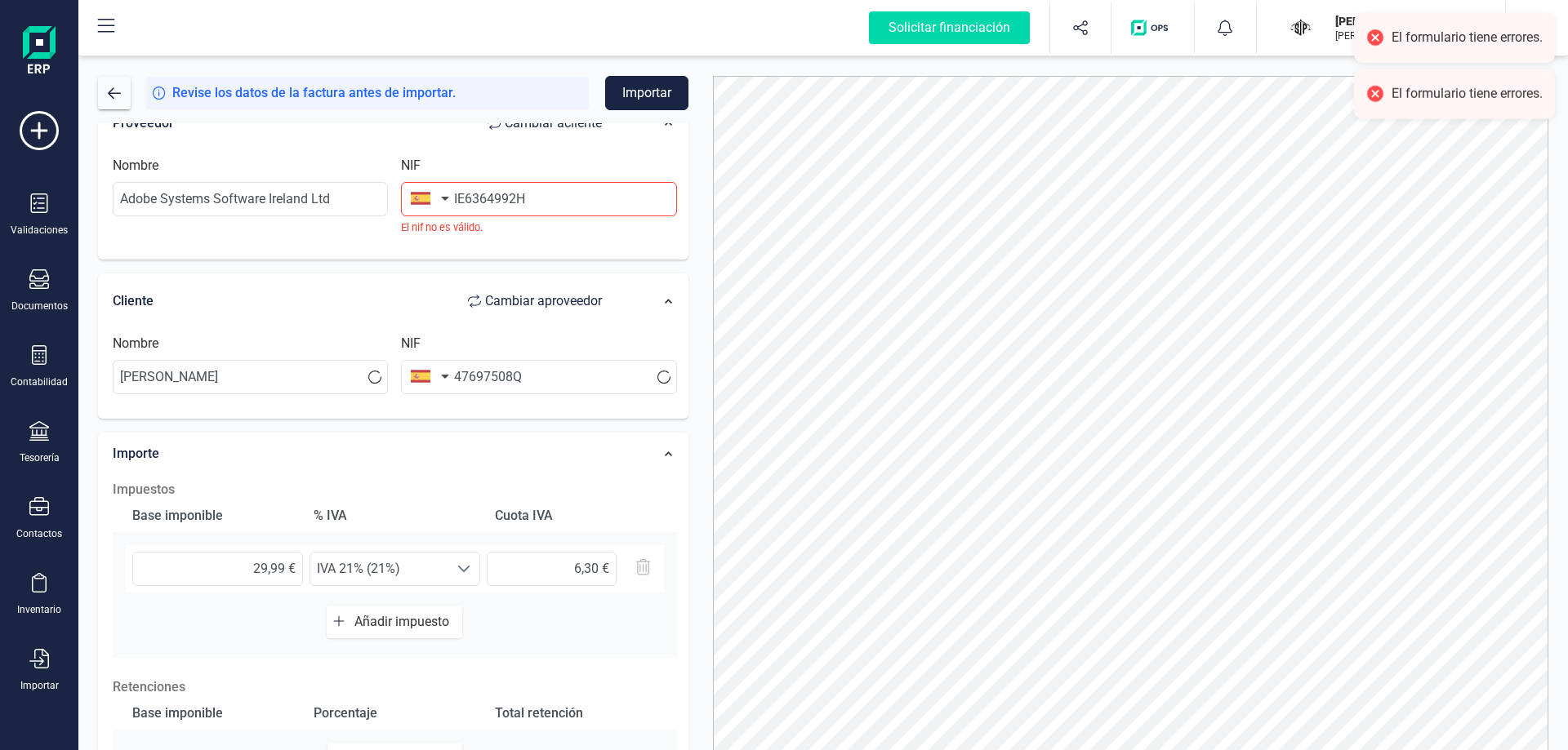
scroll to position [0, 0]
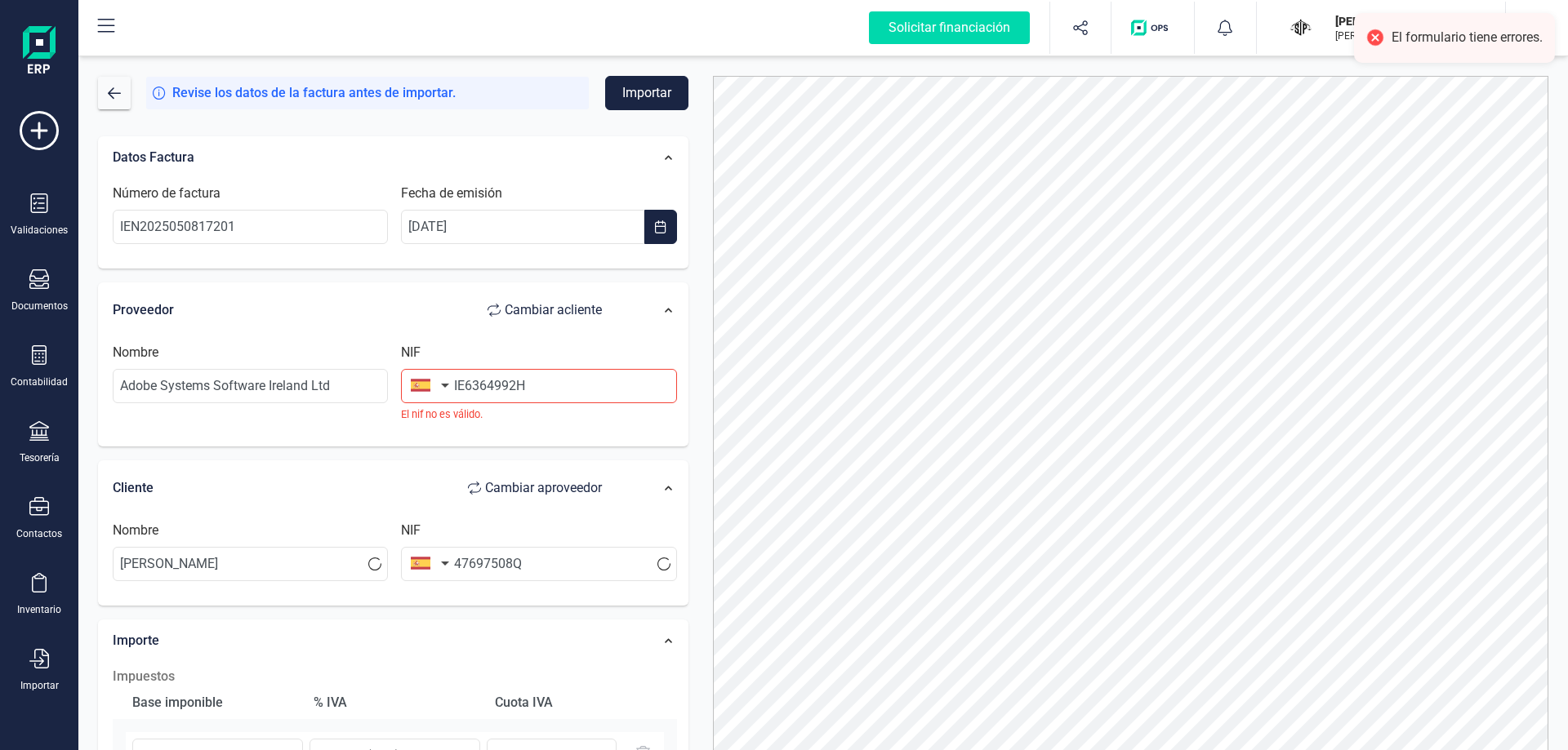
click at [419, 381] on button "button" at bounding box center [426, 385] width 51 height 33
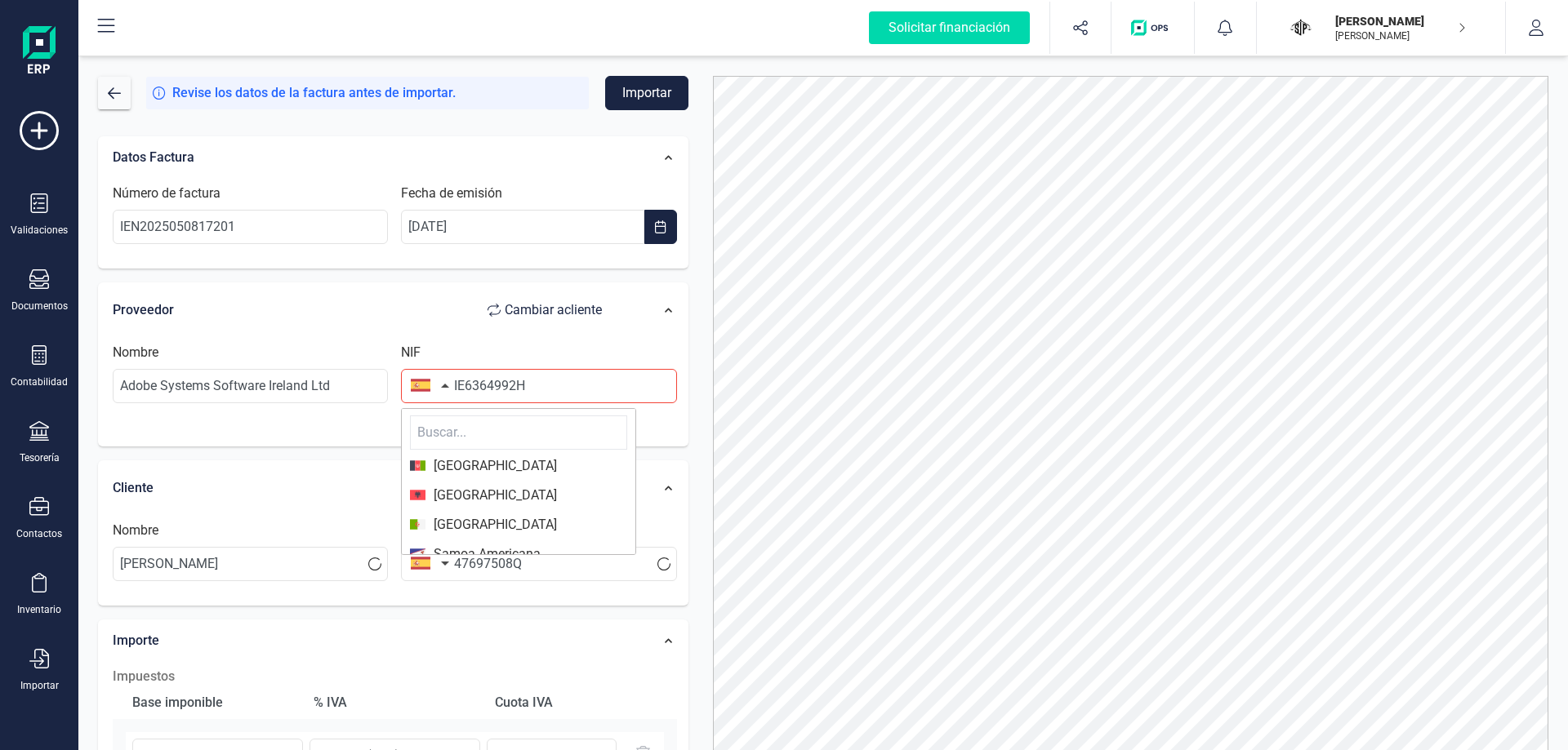
click at [481, 434] on input "text" at bounding box center [518, 432] width 217 height 34
type input "irla"
click at [503, 465] on span "[GEOGRAPHIC_DATA]" at bounding box center [518, 465] width 217 height 19
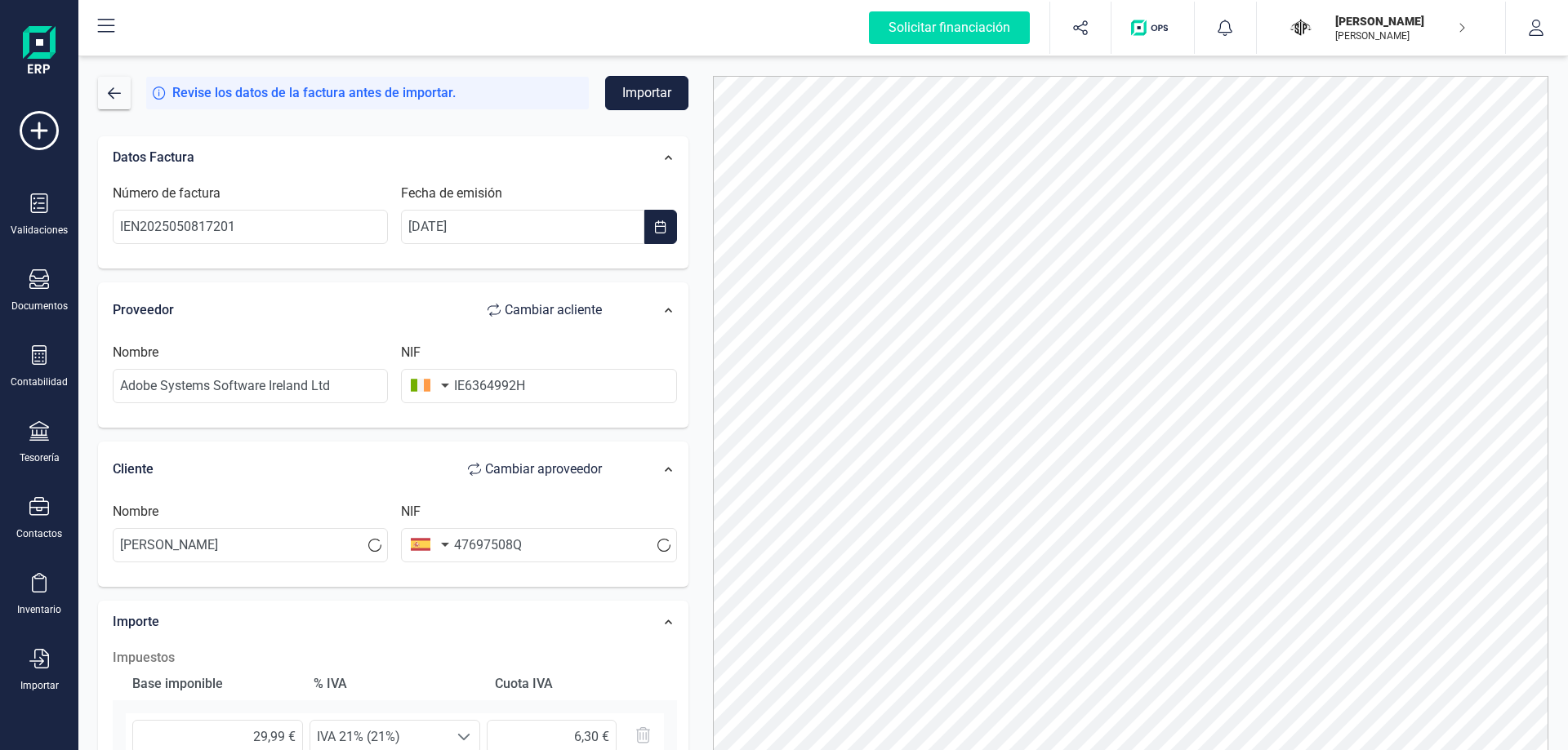
click at [642, 98] on button "Importar" at bounding box center [646, 93] width 83 height 34
click at [650, 100] on button "Importar" at bounding box center [646, 93] width 83 height 34
drag, startPoint x: 561, startPoint y: 389, endPoint x: 252, endPoint y: 406, distance: 309.5
click at [252, 406] on div "Nombre Adobe Systems Software Ireland Ltd NIF IE6364992H" at bounding box center [395, 380] width 577 height 74
click at [472, 386] on input "text" at bounding box center [539, 386] width 276 height 34
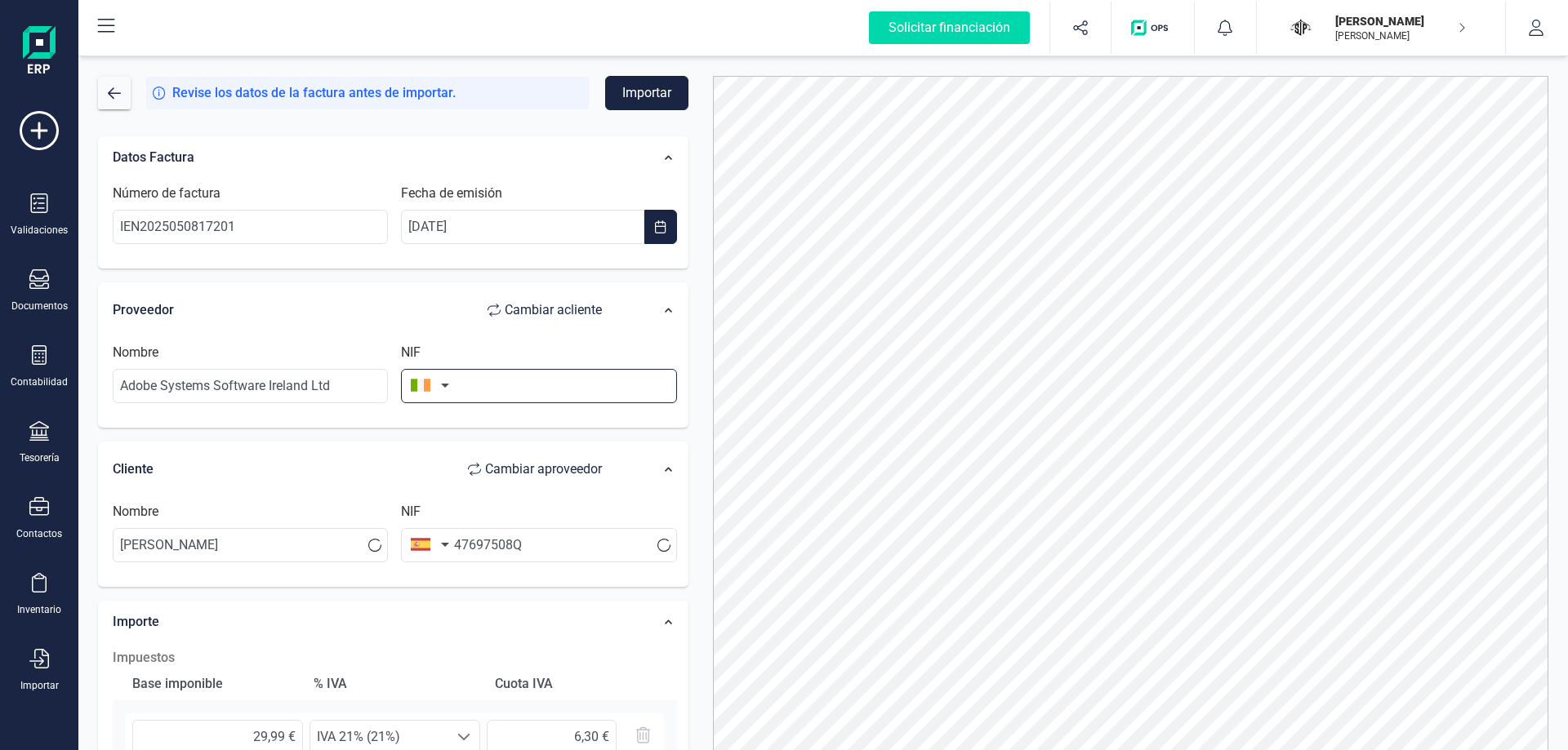
paste input "IE6364992H"
type input "IE6364992H"
click at [653, 93] on button "Importar" at bounding box center [646, 93] width 83 height 34
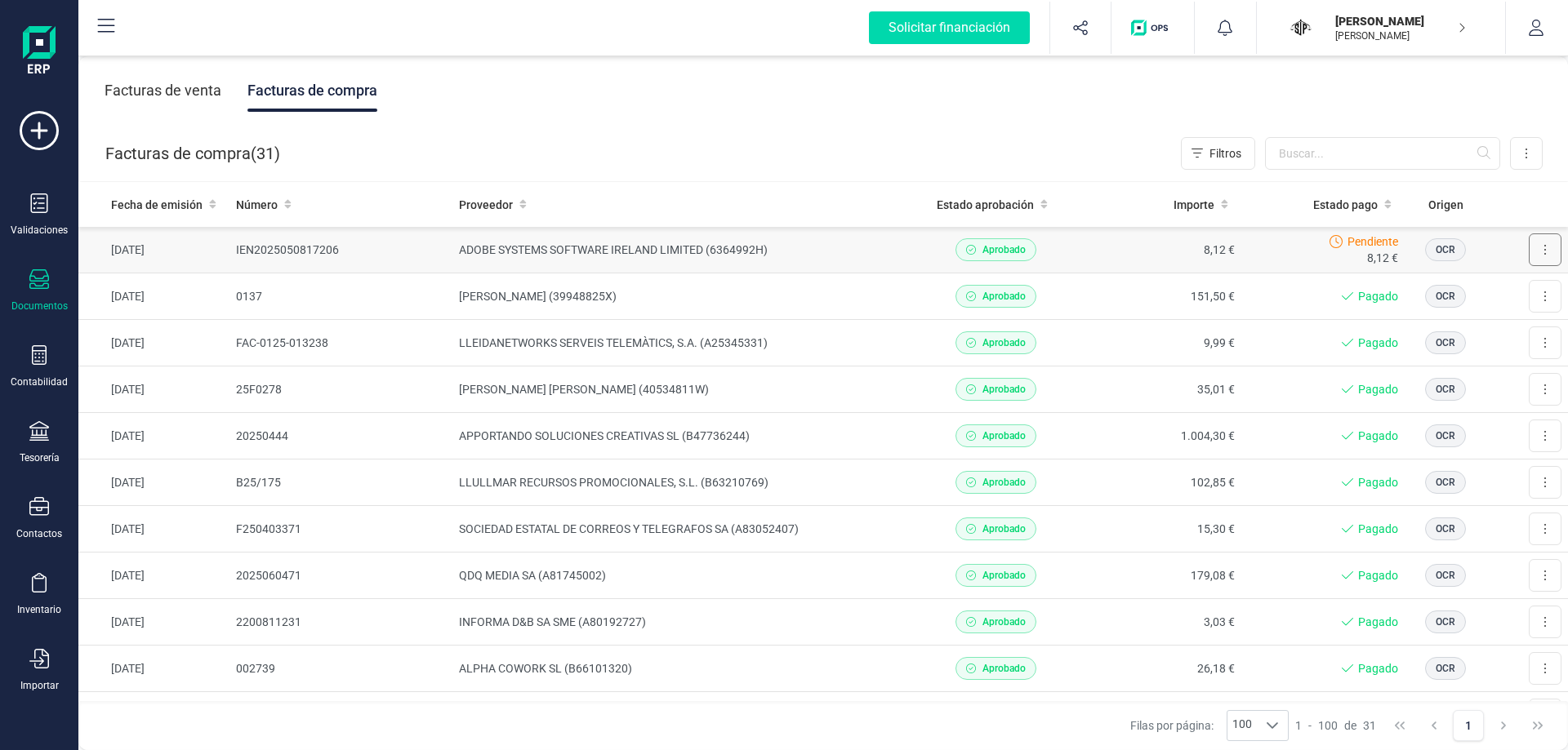
click at [1536, 243] on button at bounding box center [1545, 249] width 33 height 33
click at [1476, 324] on span "Marcar como pagada" at bounding box center [1489, 323] width 110 height 17
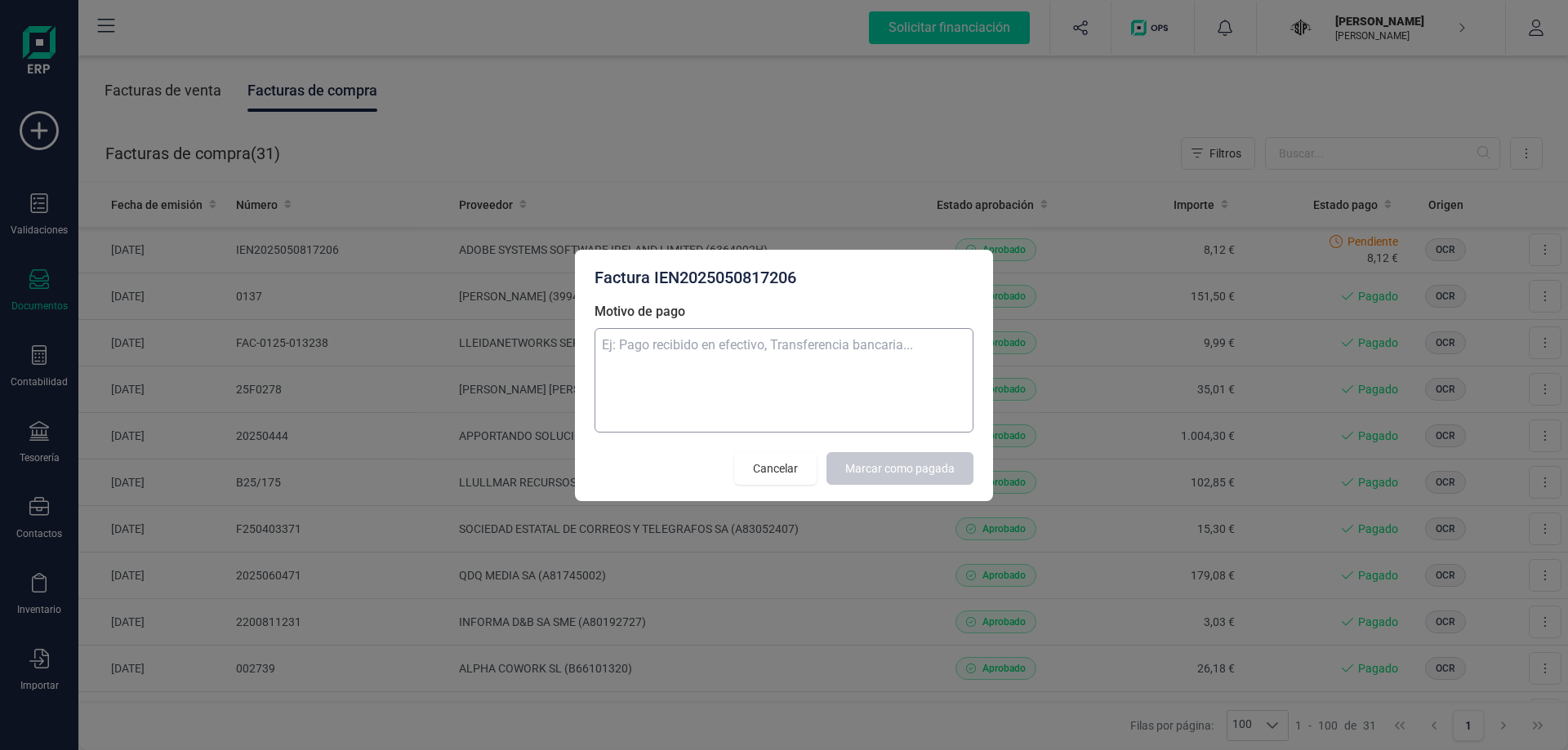
click at [729, 375] on textarea "Motivo de pago" at bounding box center [784, 380] width 379 height 105
type textarea "Paypal"
click at [941, 469] on span "Marcar como pagada" at bounding box center [900, 469] width 110 height 17
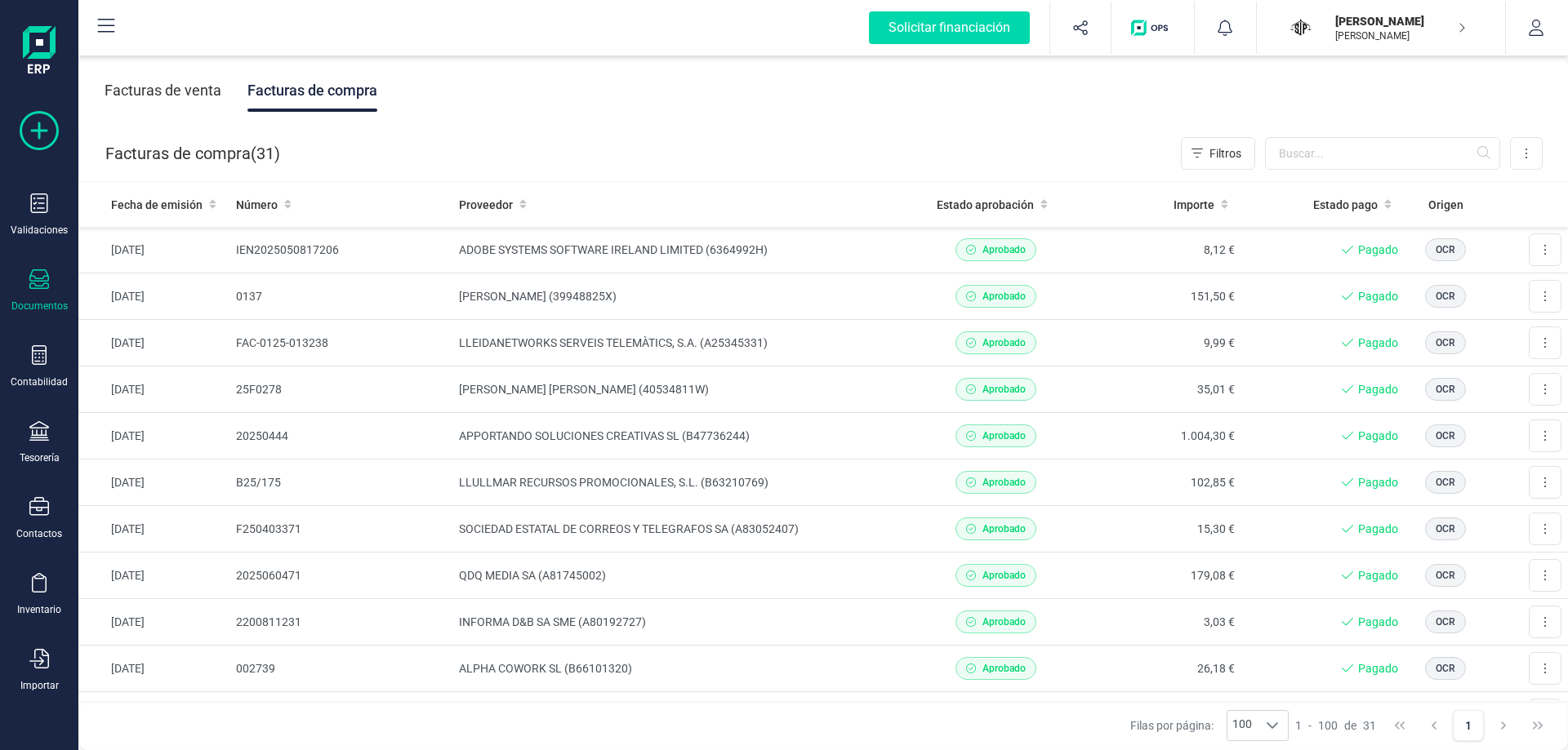
click at [48, 128] on icon at bounding box center [39, 131] width 39 height 39
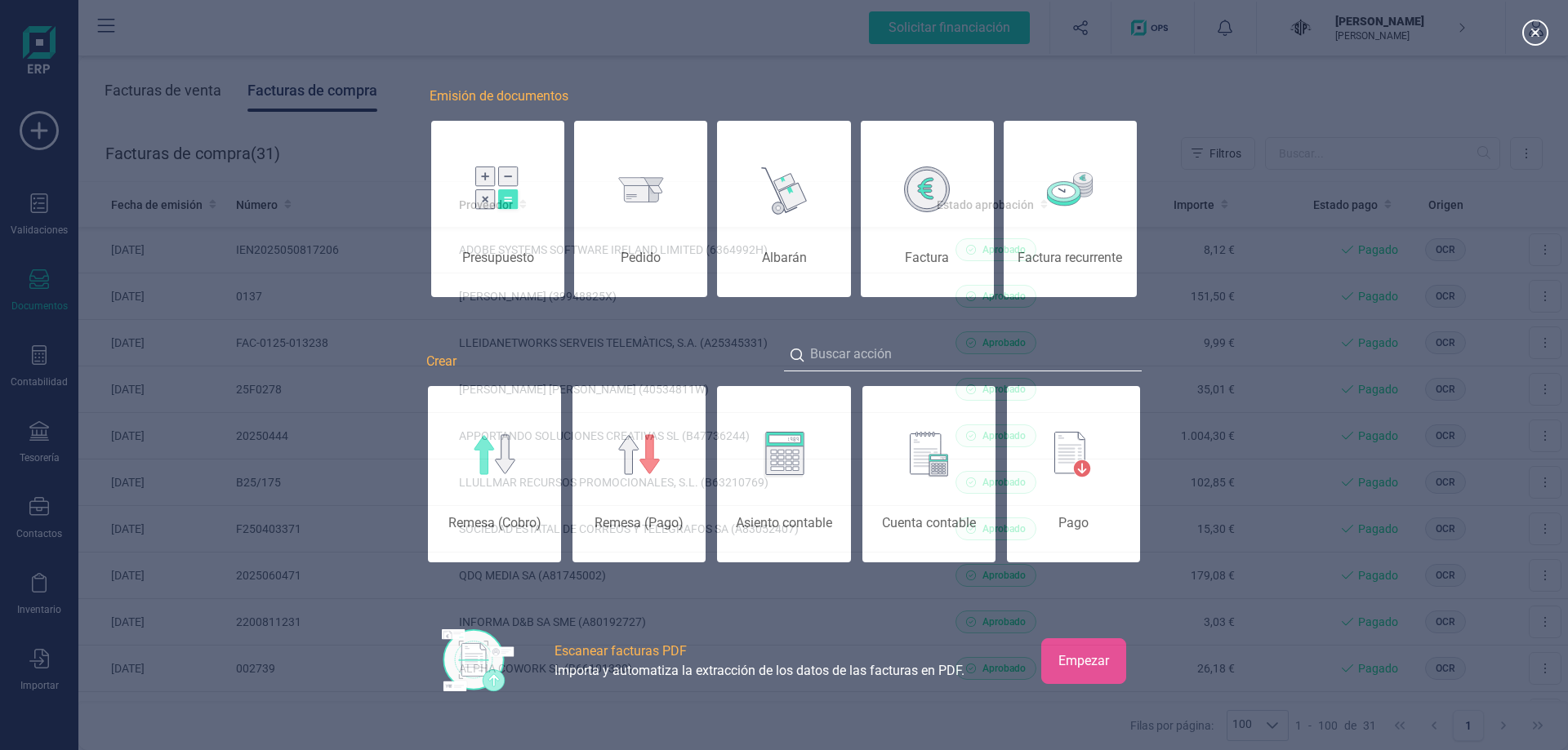
scroll to position [0, 82]
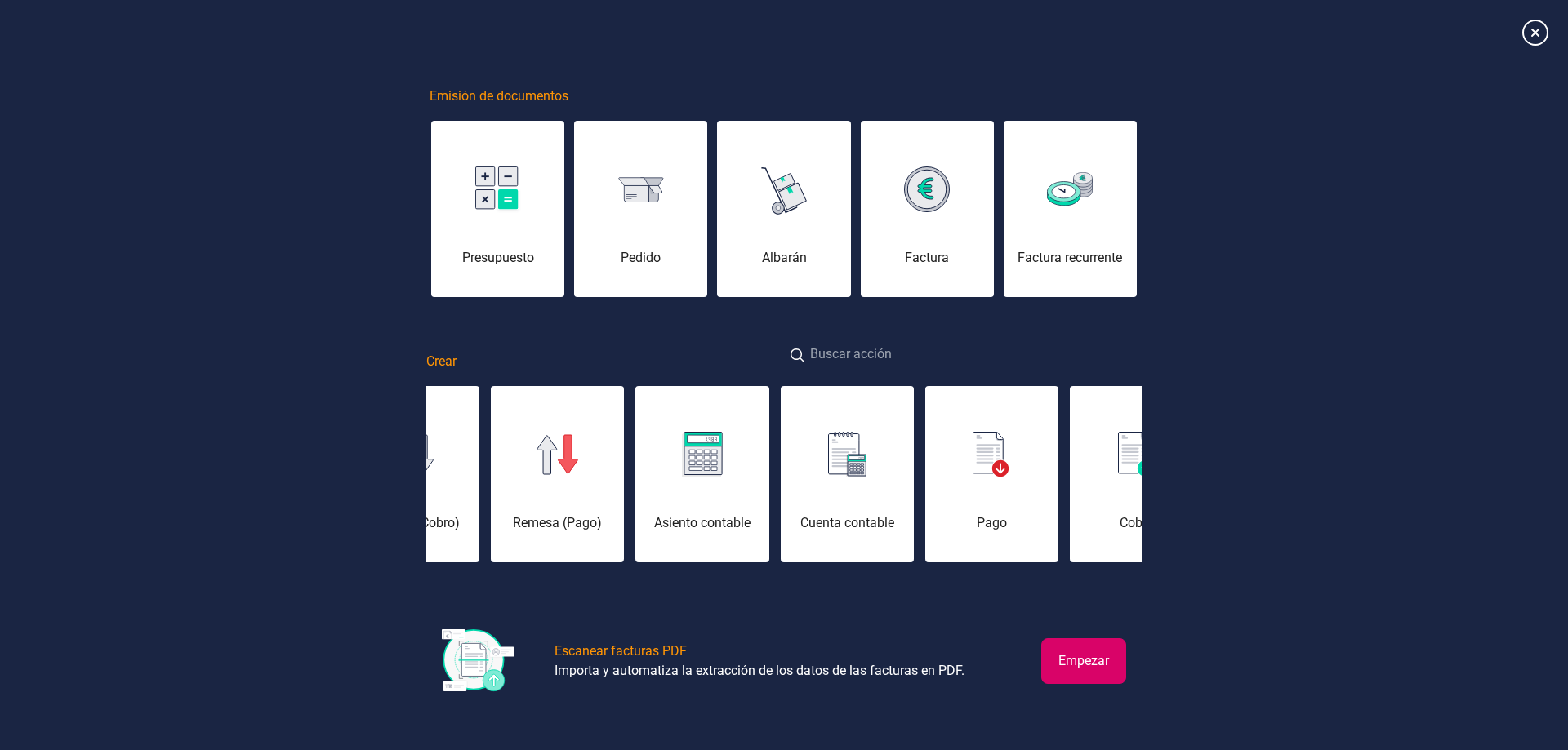
click at [1063, 654] on button "Empezar" at bounding box center [1083, 660] width 85 height 46
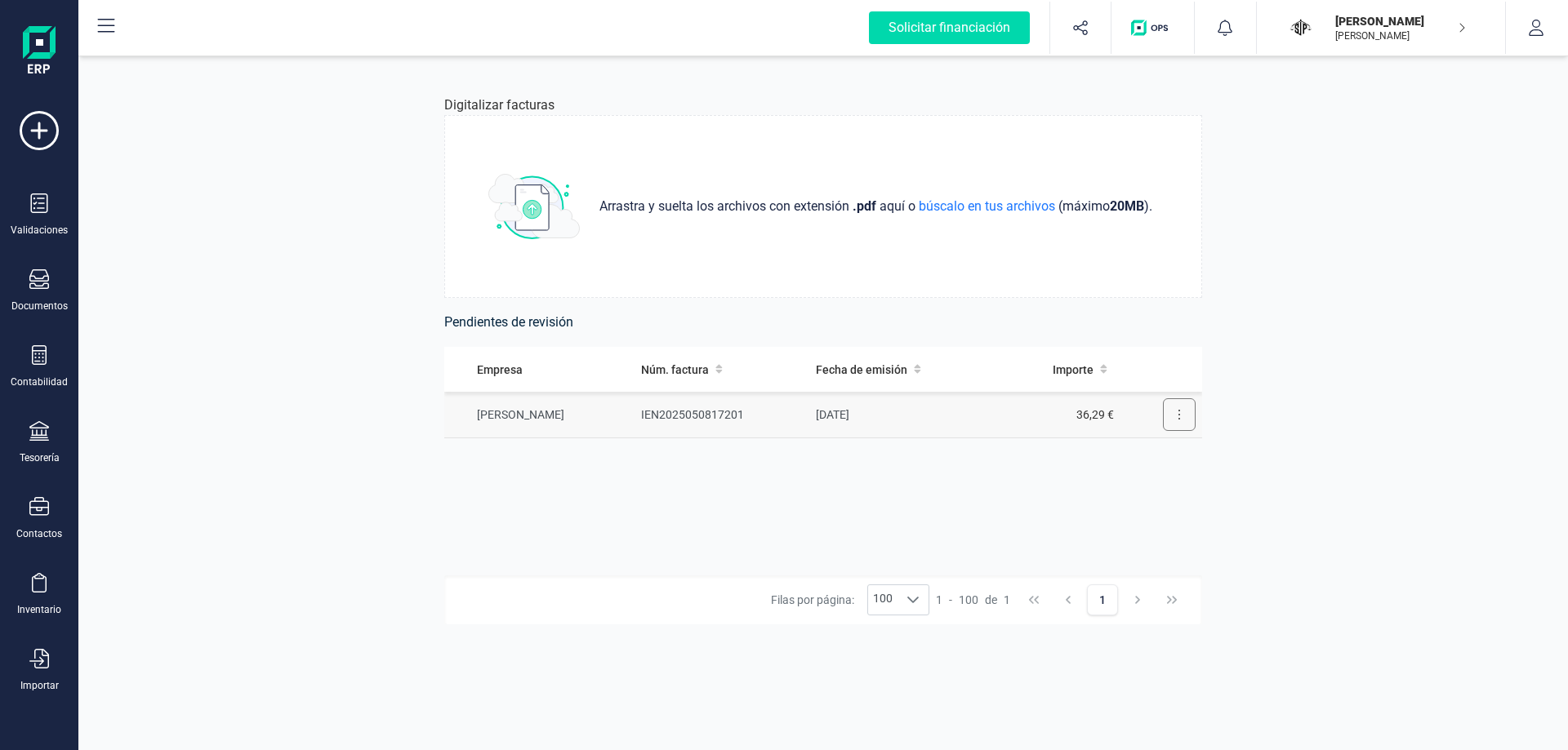
click at [1176, 419] on button at bounding box center [1179, 414] width 33 height 33
click at [1136, 480] on span "Eliminar factura" at bounding box center [1141, 488] width 81 height 17
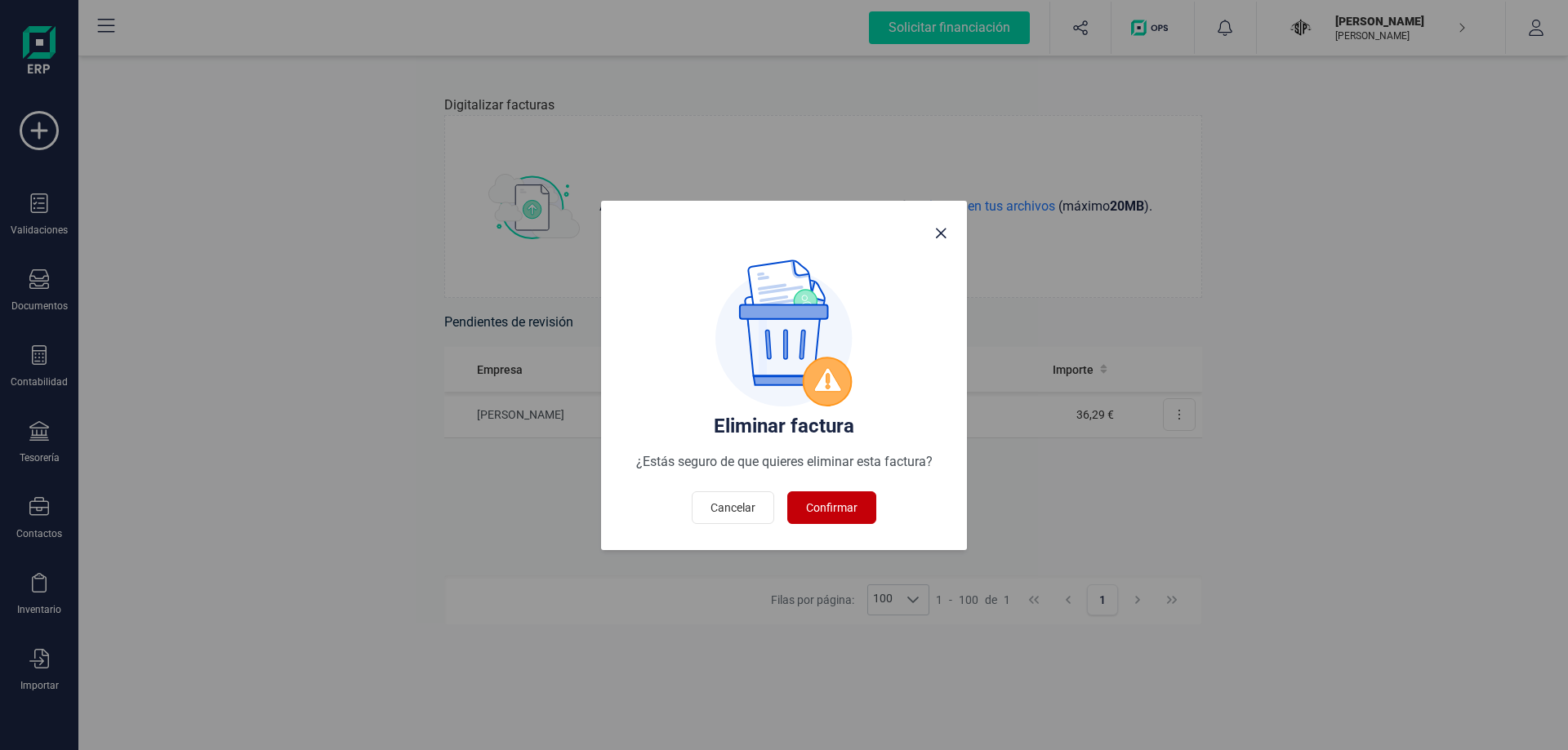
click at [802, 508] on button "Confirmar" at bounding box center [832, 507] width 89 height 33
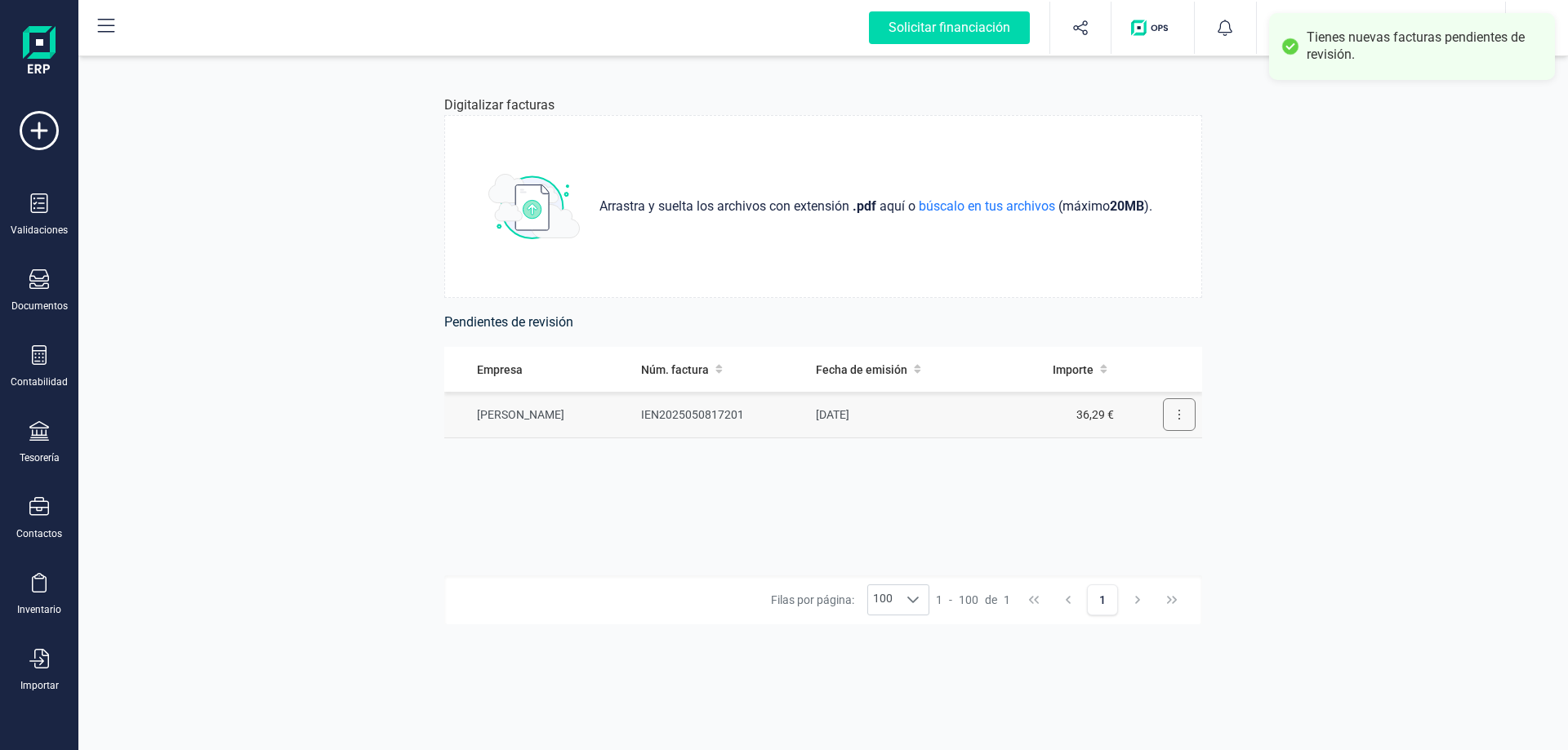
click at [1166, 427] on button at bounding box center [1179, 414] width 33 height 33
click at [1149, 455] on span "Revisar factura" at bounding box center [1139, 455] width 78 height 17
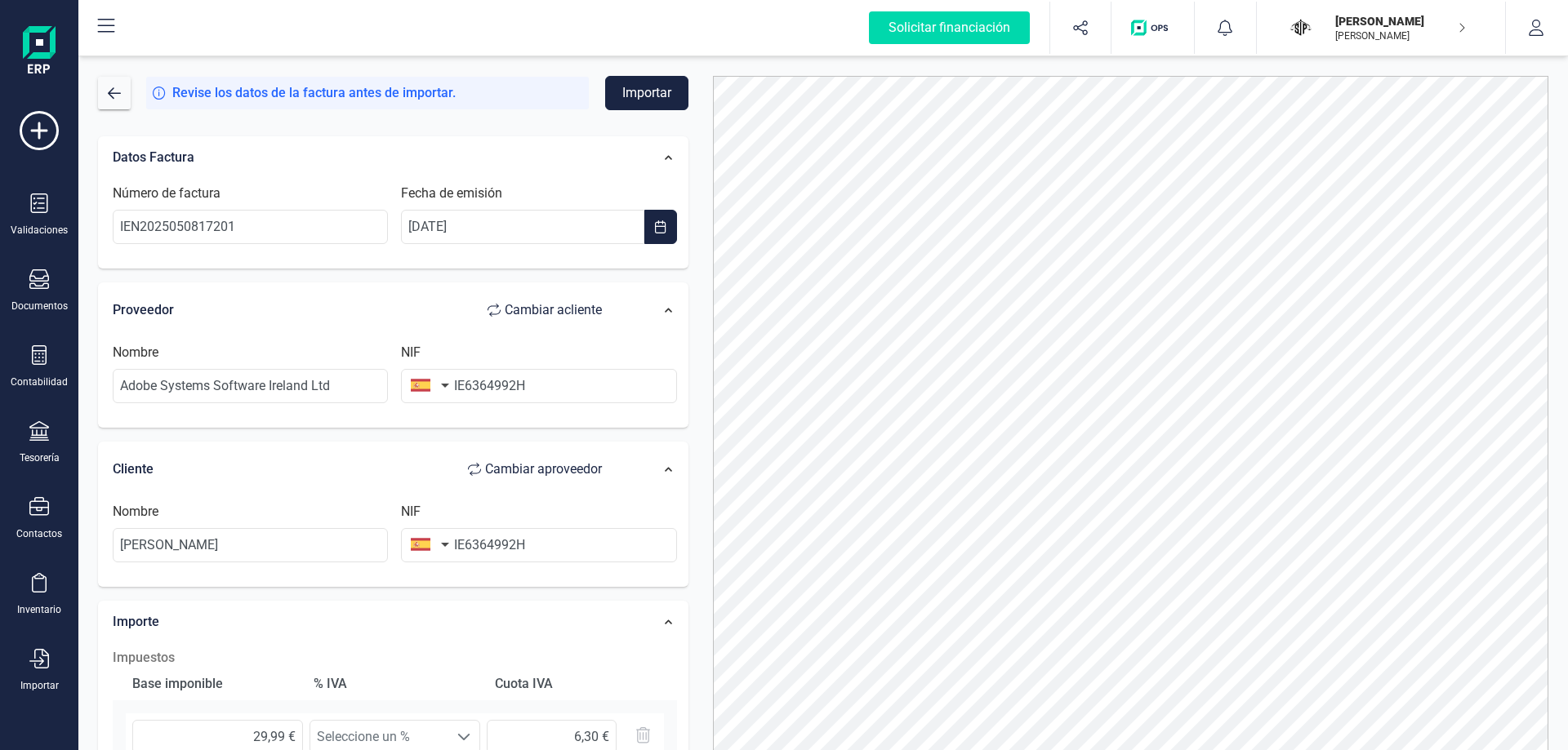
click at [412, 386] on button "button" at bounding box center [426, 385] width 51 height 33
click at [454, 440] on input "text" at bounding box center [518, 432] width 217 height 34
type input "irla"
click at [458, 465] on span "[GEOGRAPHIC_DATA]" at bounding box center [491, 465] width 132 height 19
drag, startPoint x: 523, startPoint y: 545, endPoint x: 332, endPoint y: 542, distance: 191.0
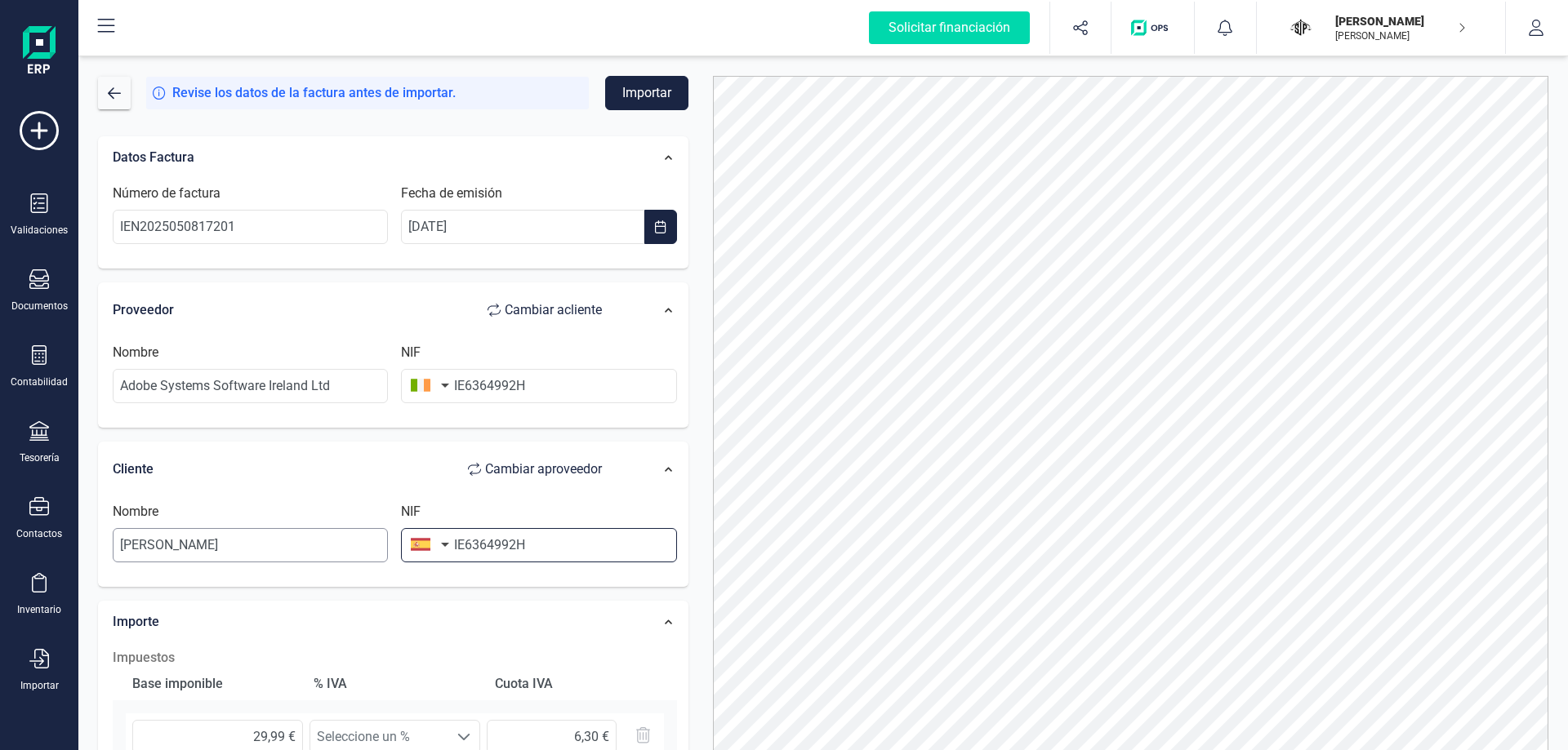
click at [333, 542] on div "Nombre [PERSON_NAME] NIF IE6364992H" at bounding box center [395, 539] width 577 height 74
type input "47697508Q"
click at [255, 528] on input "[PERSON_NAME]" at bounding box center [250, 545] width 276 height 34
type input "[PERSON_NAME]"
click at [647, 92] on button "Importar" at bounding box center [646, 93] width 83 height 34
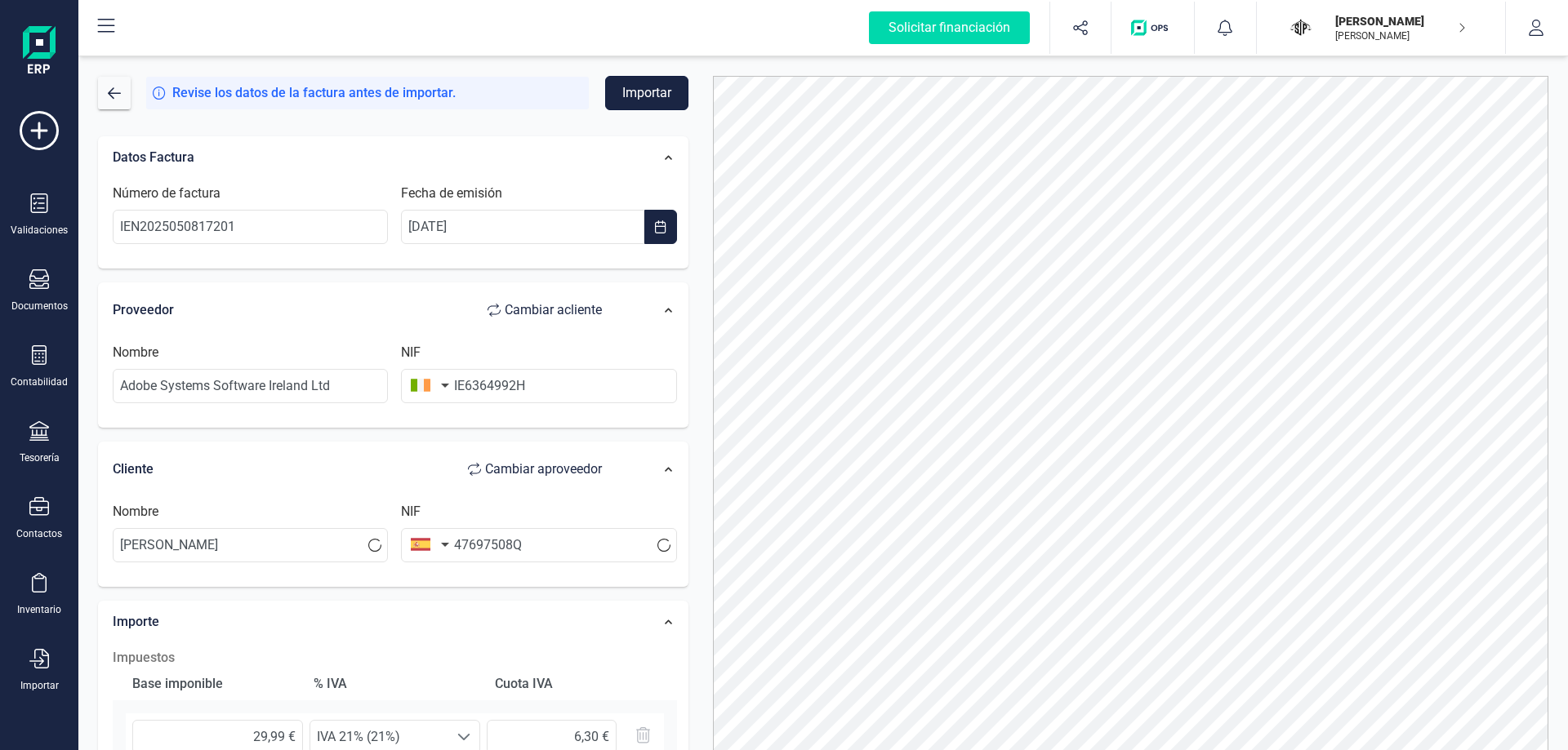
click at [647, 104] on button "Importar" at bounding box center [646, 93] width 83 height 34
click at [657, 95] on button "Importar" at bounding box center [646, 93] width 83 height 34
click at [663, 93] on button "Importar" at bounding box center [646, 93] width 83 height 34
click at [662, 93] on button "Importar" at bounding box center [646, 93] width 83 height 34
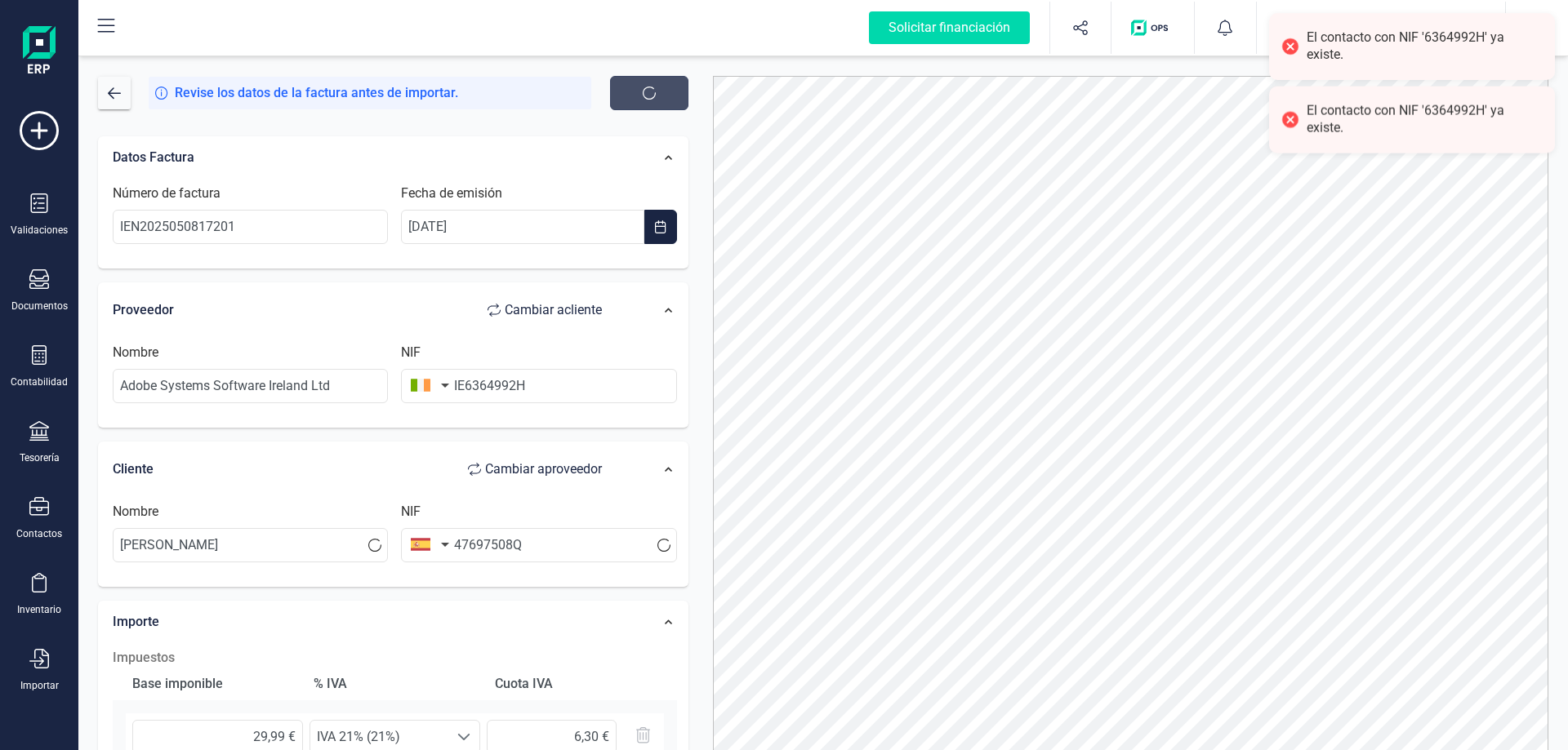
click at [662, 93] on button "button" at bounding box center [649, 93] width 79 height 34
click at [660, 93] on button "button" at bounding box center [649, 93] width 79 height 34
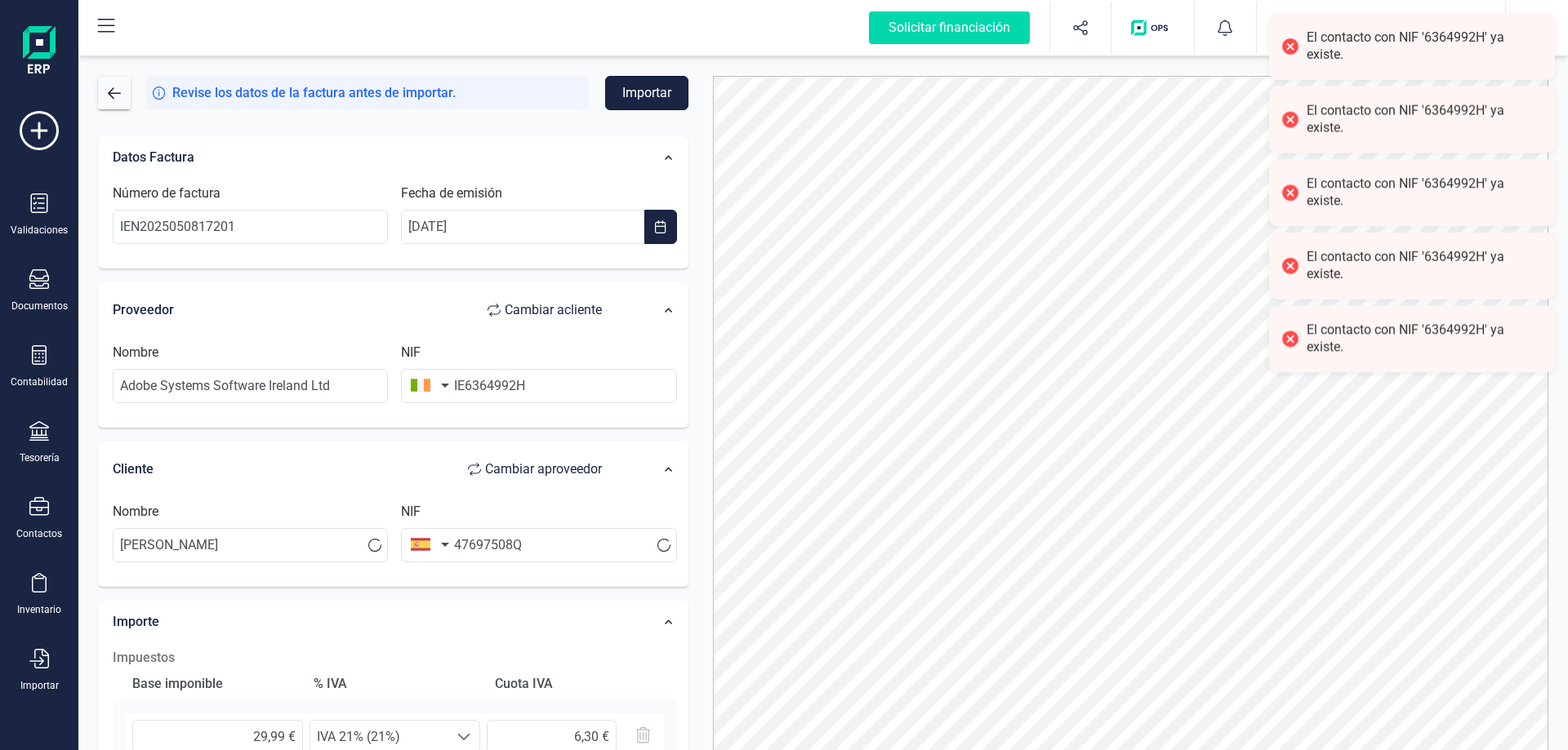
click at [659, 93] on button "Importar" at bounding box center [646, 93] width 83 height 34
click at [412, 353] on label "NIF" at bounding box center [410, 352] width 19 height 19
click at [412, 352] on label "NIF" at bounding box center [410, 352] width 19 height 19
click at [411, 352] on label "NIF" at bounding box center [410, 352] width 19 height 19
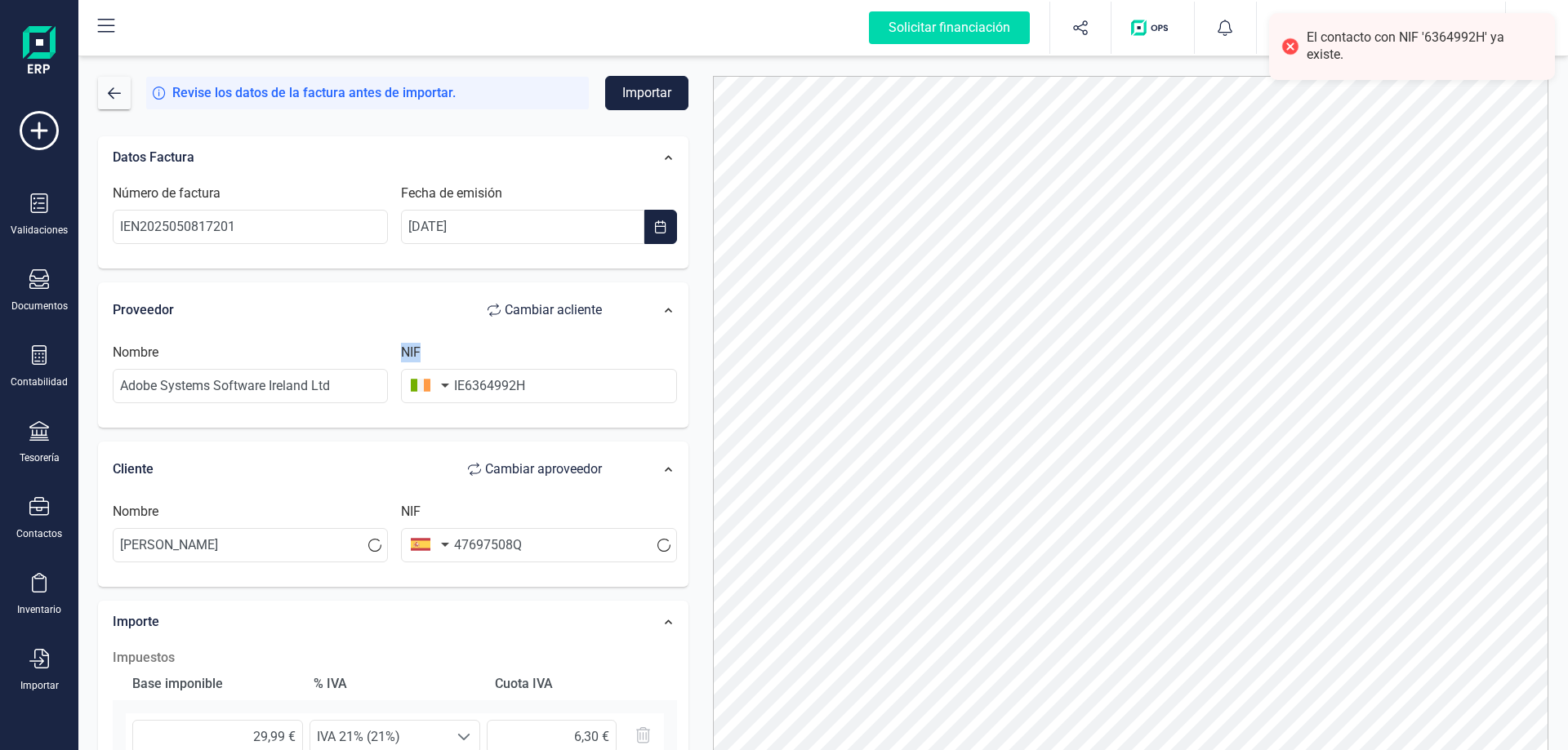
click at [434, 378] on button "button" at bounding box center [426, 385] width 51 height 33
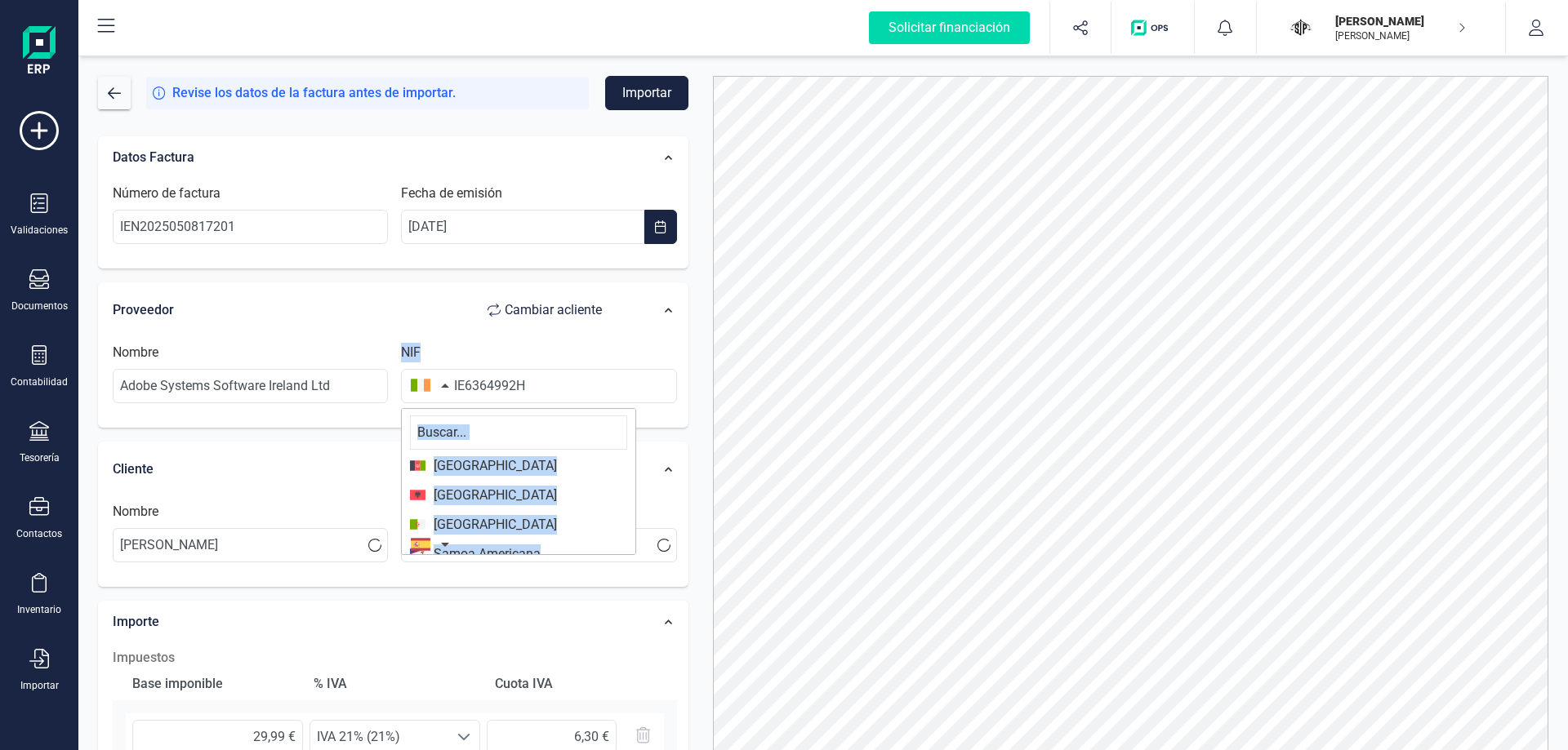
click at [491, 435] on input "text" at bounding box center [518, 432] width 217 height 34
click at [302, 491] on div "Cliente Cambiar a proveedor" at bounding box center [365, 469] width 522 height 49
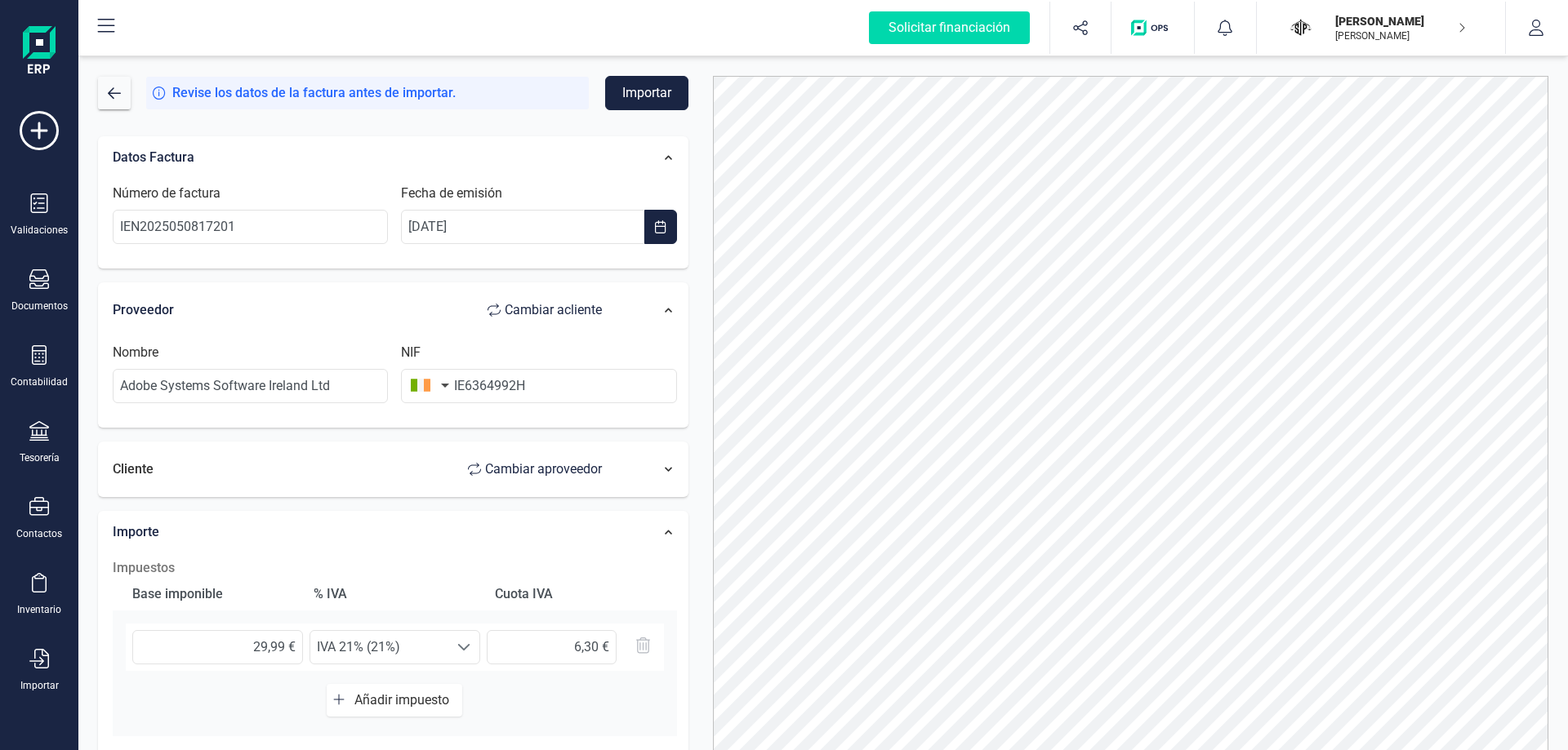
click at [659, 461] on div at bounding box center [655, 470] width 58 height 25
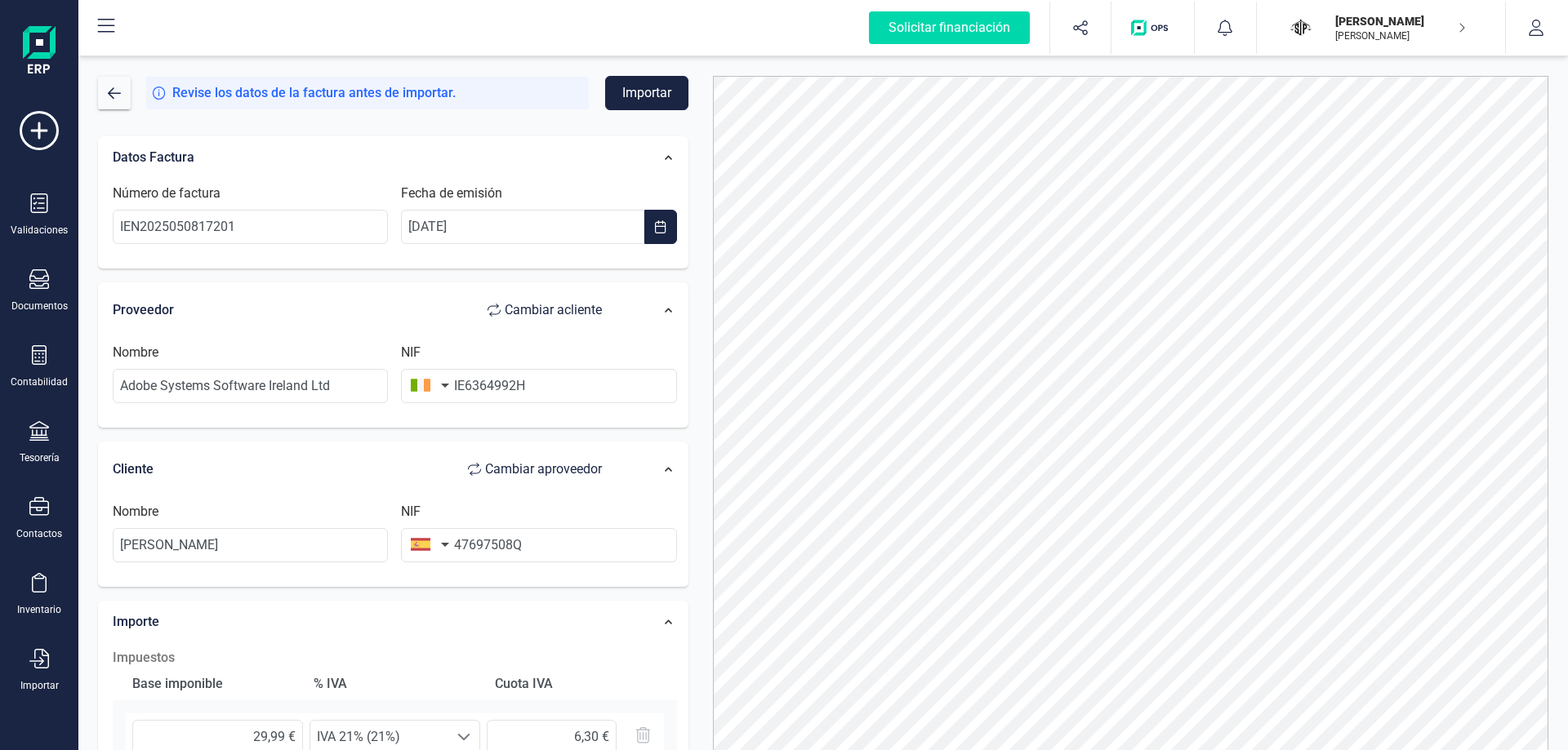
click at [671, 301] on div at bounding box center [655, 311] width 58 height 25
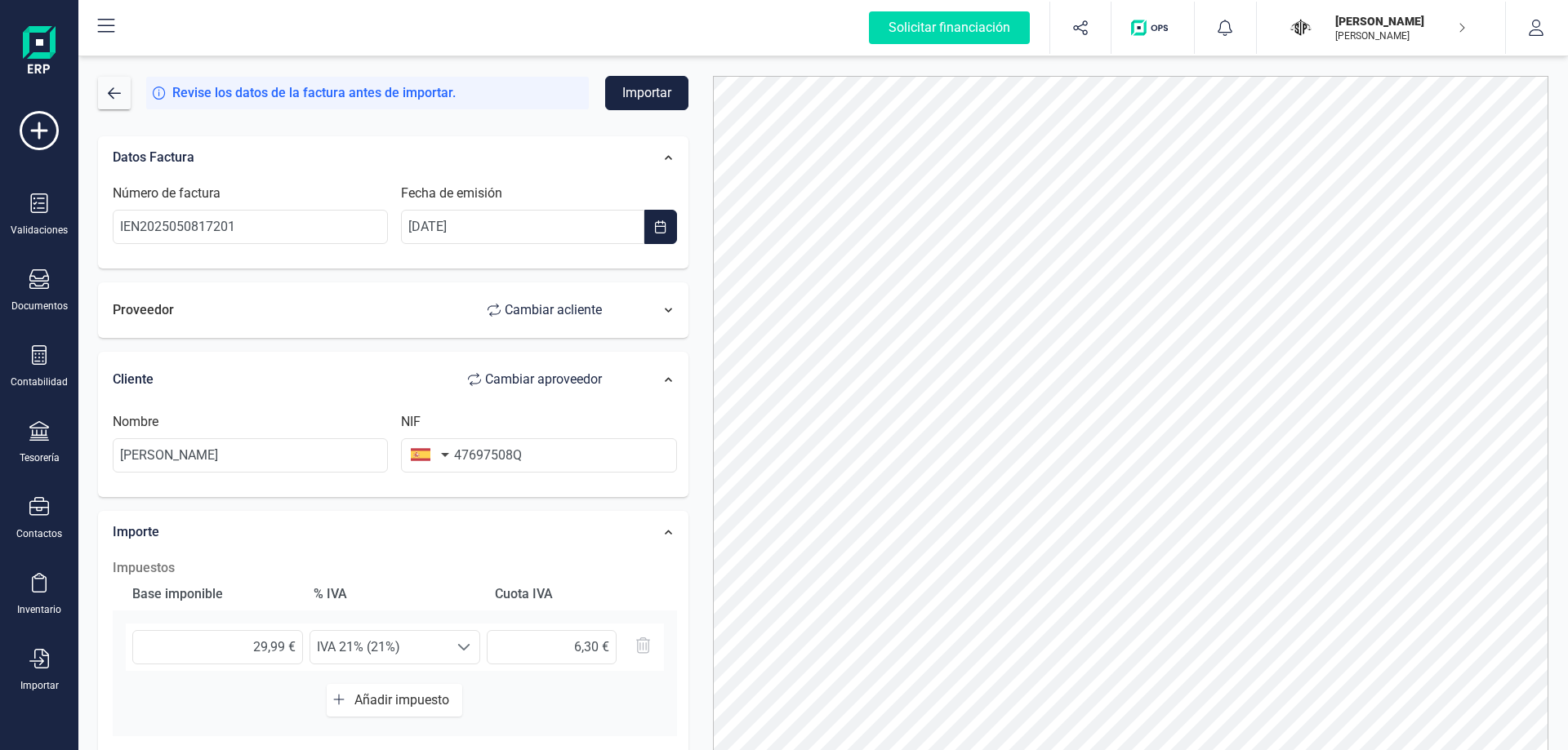
click at [671, 301] on div at bounding box center [655, 311] width 58 height 25
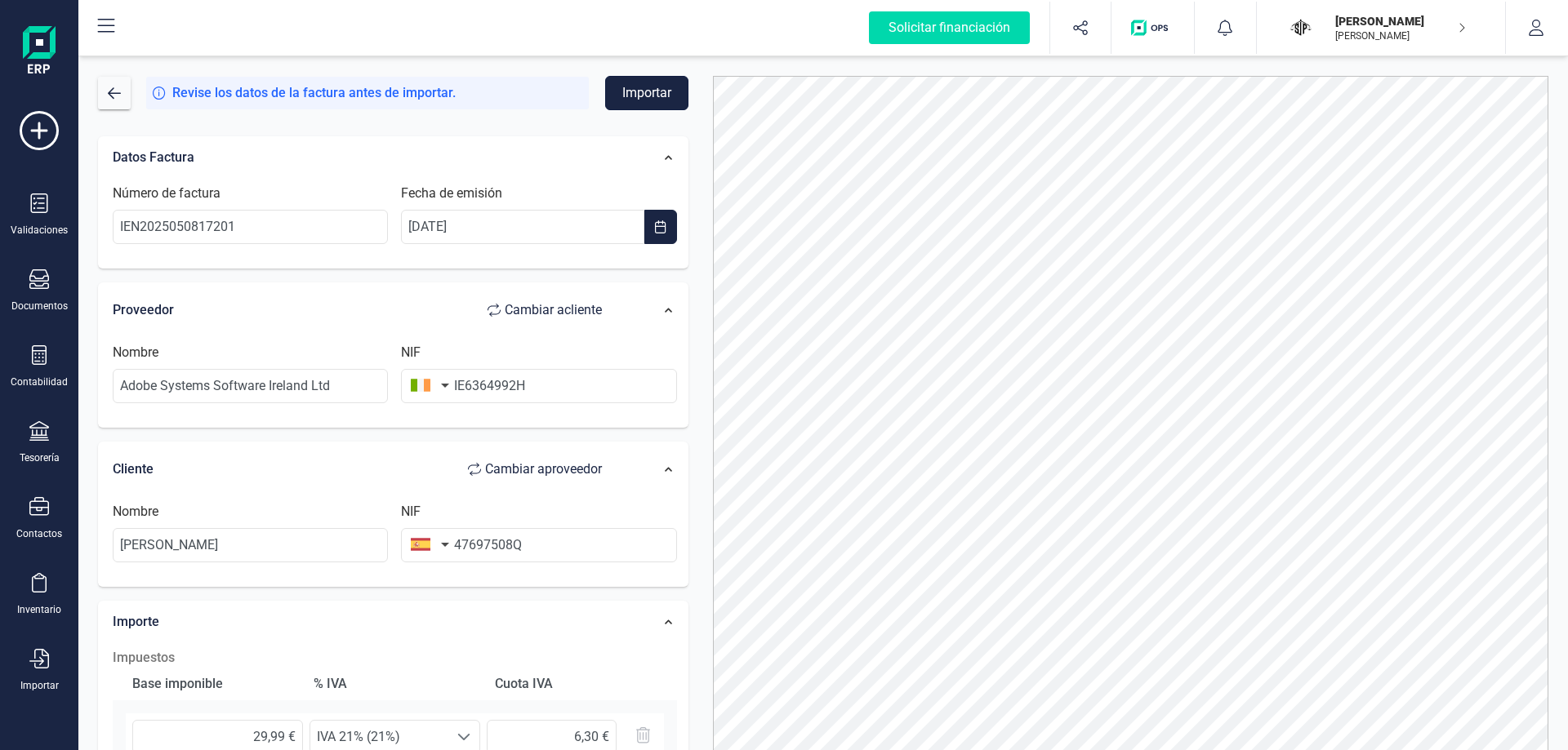
click at [666, 96] on button "Importar" at bounding box center [646, 93] width 83 height 34
click at [666, 97] on button "Importar" at bounding box center [646, 93] width 83 height 34
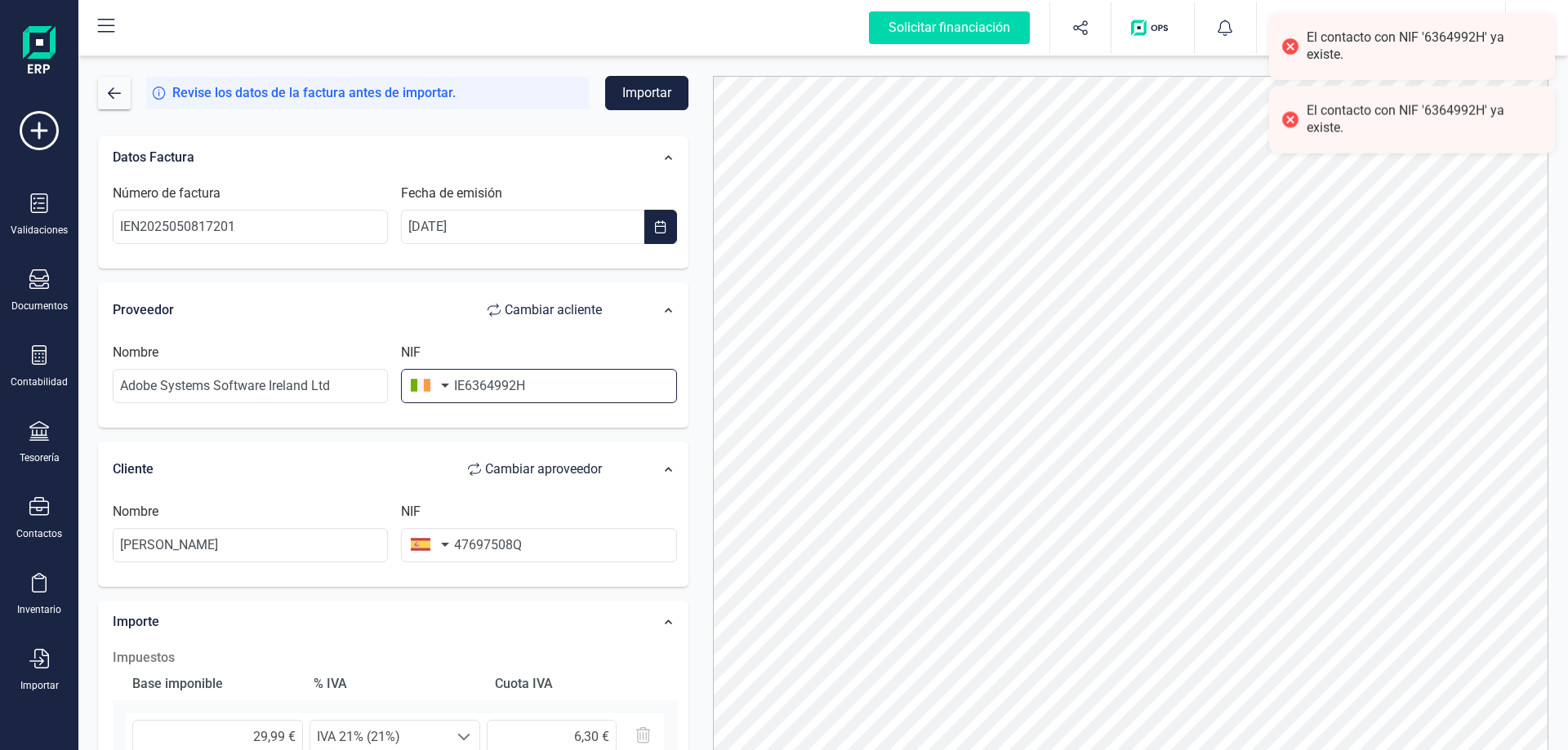
click at [508, 376] on input "IE6364992H" at bounding box center [539, 386] width 276 height 34
click at [531, 383] on input "IE6364992H" at bounding box center [539, 386] width 276 height 34
type input "IE6364992H"
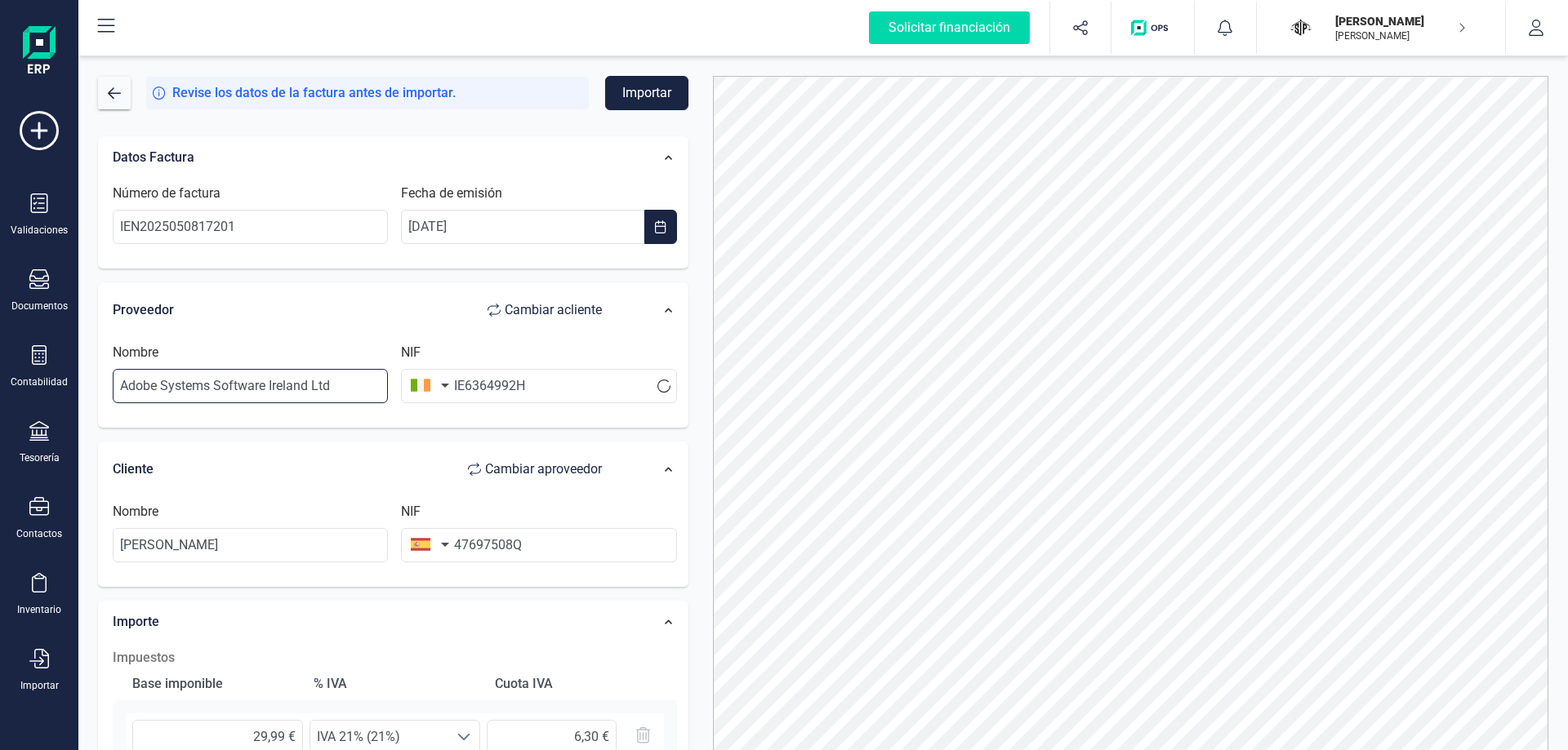
drag, startPoint x: 343, startPoint y: 398, endPoint x: -31, endPoint y: 383, distance: 374.3
click at [0, 383] on html "Solicitar financiación Validaciones Documentos Documentos Presupuestos Pedidos …" at bounding box center [784, 391] width 1568 height 783
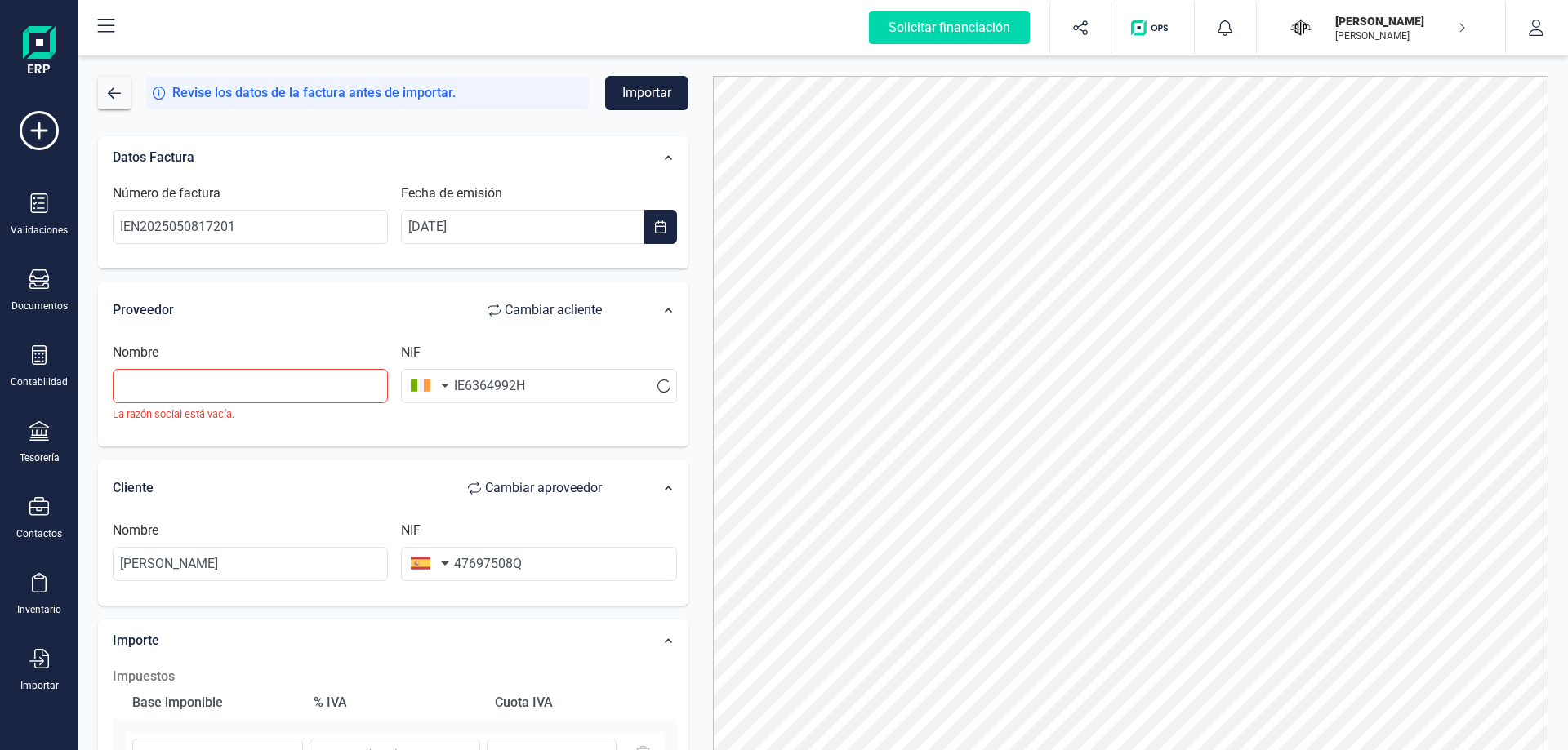
click at [668, 307] on icon at bounding box center [669, 311] width 8 height 9
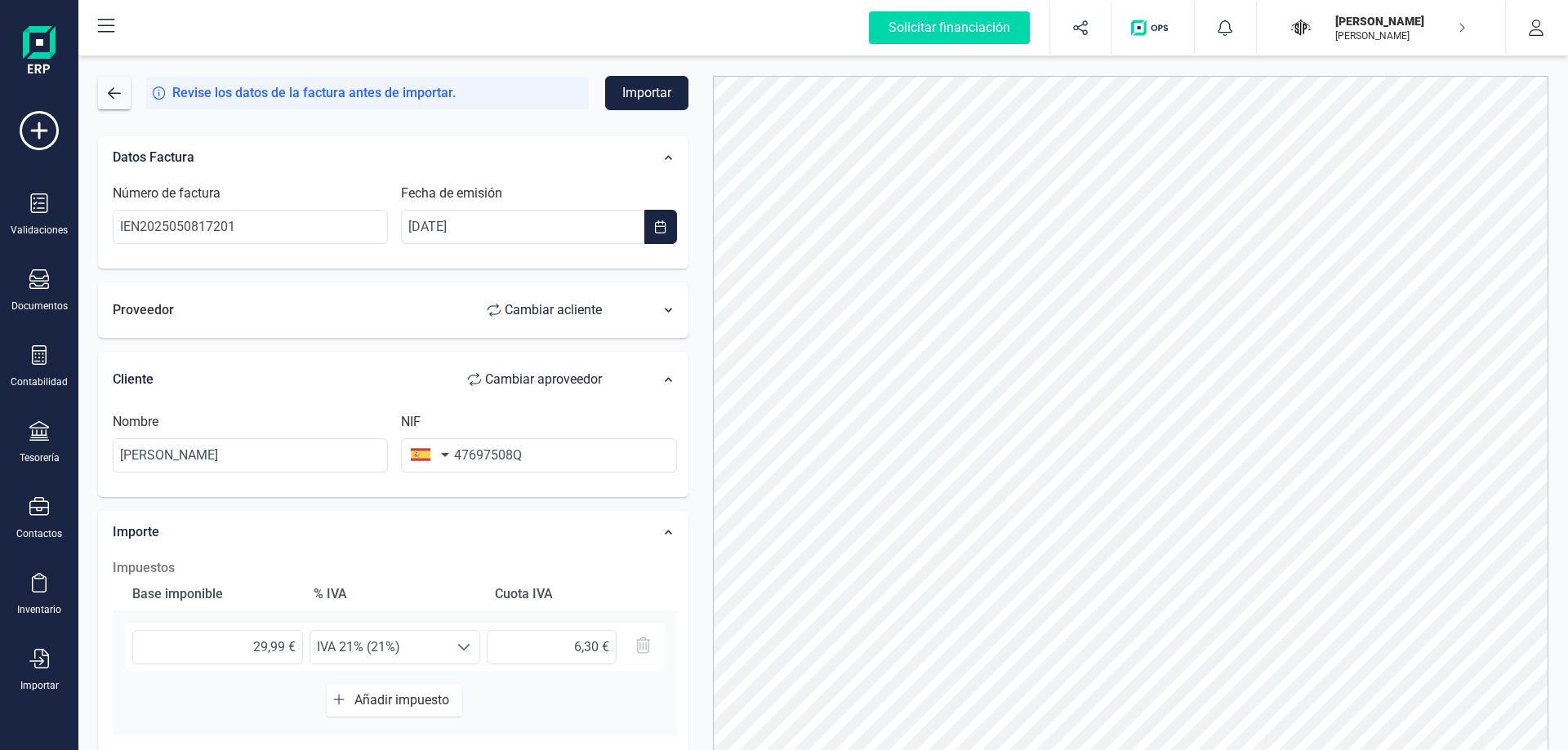
click at [661, 311] on div at bounding box center [655, 311] width 58 height 25
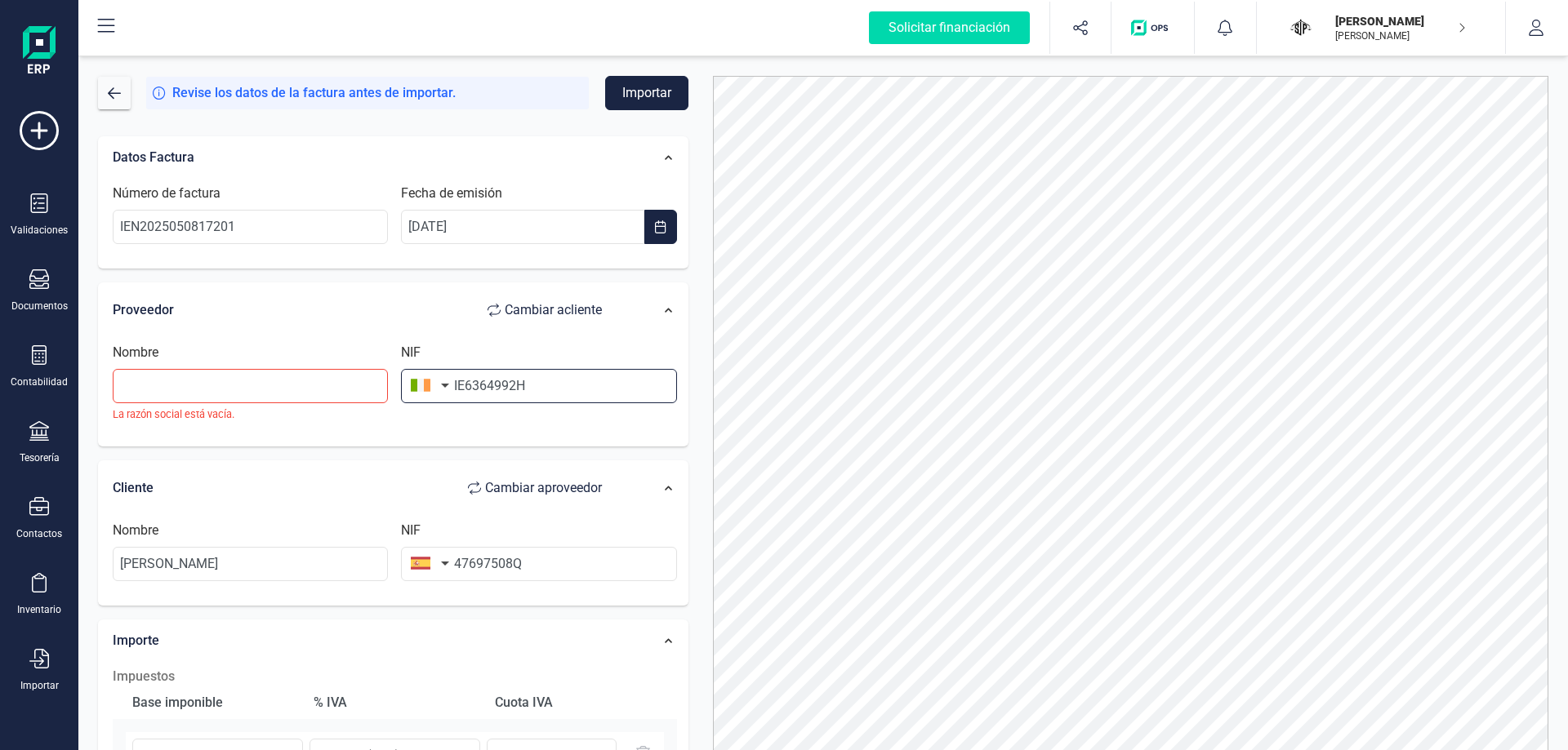
click at [580, 385] on input "IE6364992H" at bounding box center [539, 386] width 276 height 34
type input "IE6364992H"
